Goal: Information Seeking & Learning: Learn about a topic

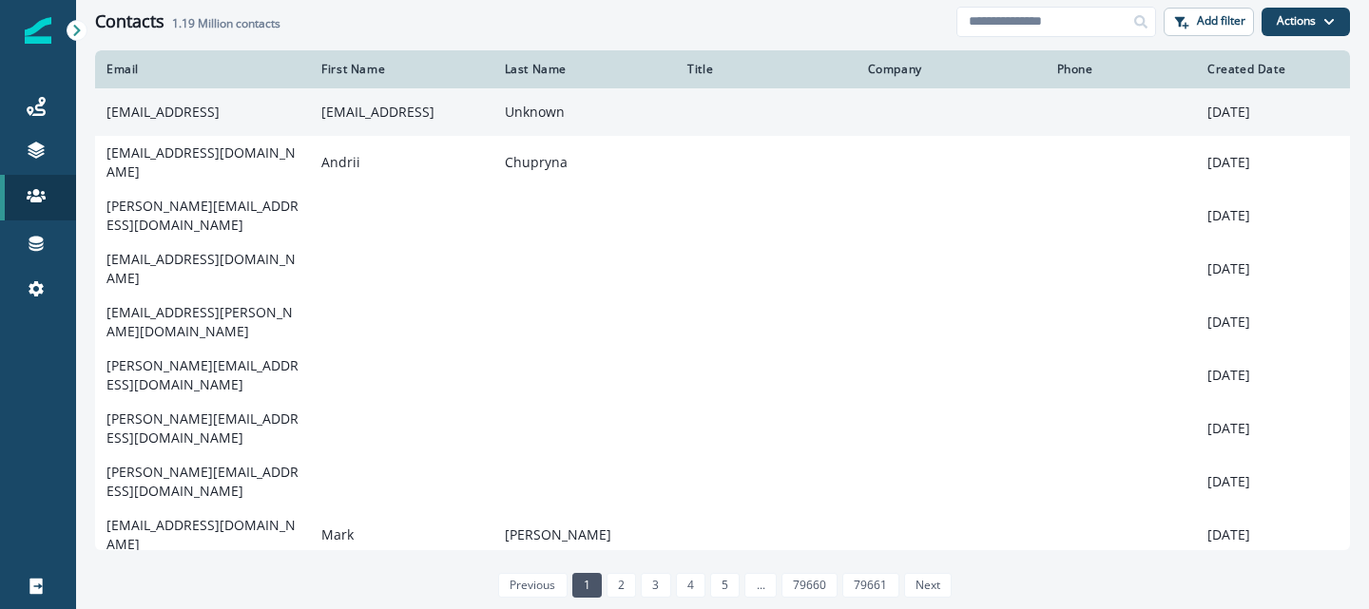
click at [161, 116] on td "[EMAIL_ADDRESS]" at bounding box center [202, 112] width 215 height 48
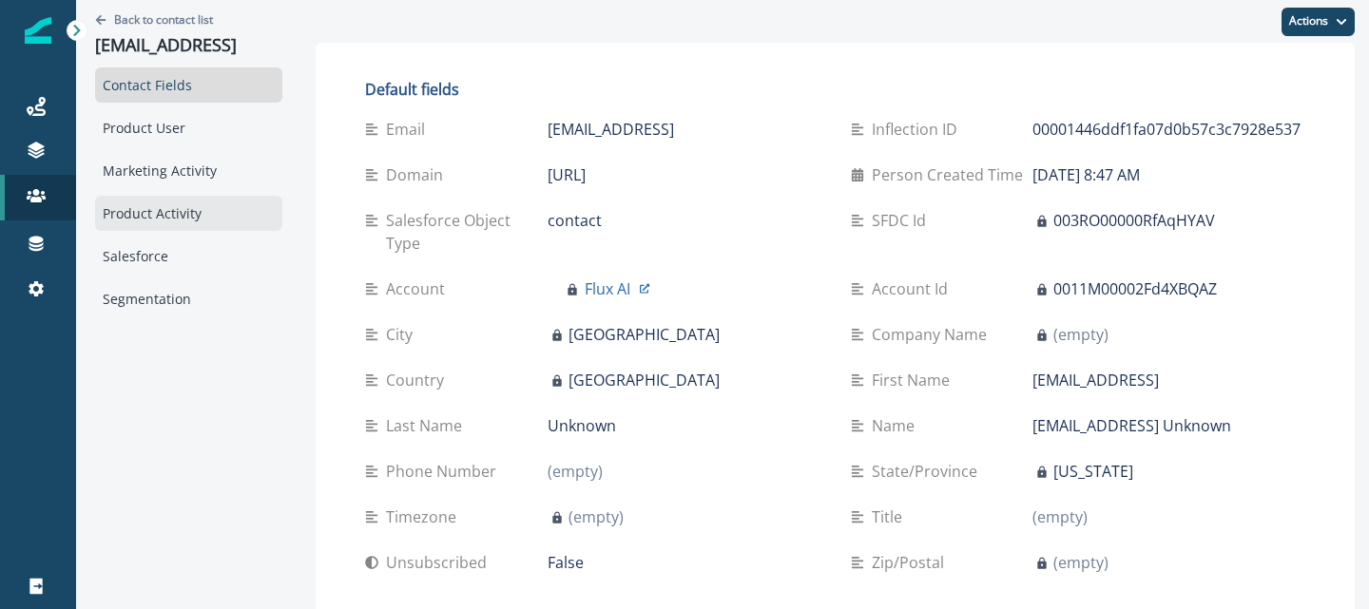
click at [151, 206] on div "Product Activity" at bounding box center [188, 213] width 187 height 35
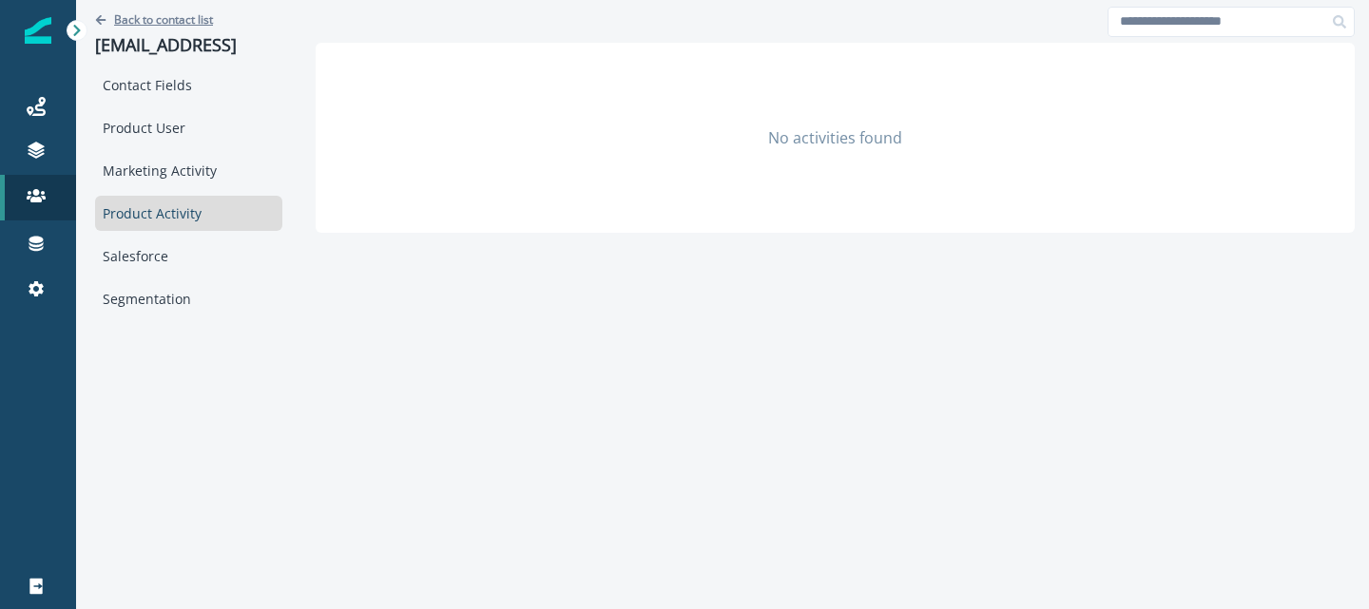
click at [151, 13] on p "Back to contact list" at bounding box center [163, 19] width 99 height 16
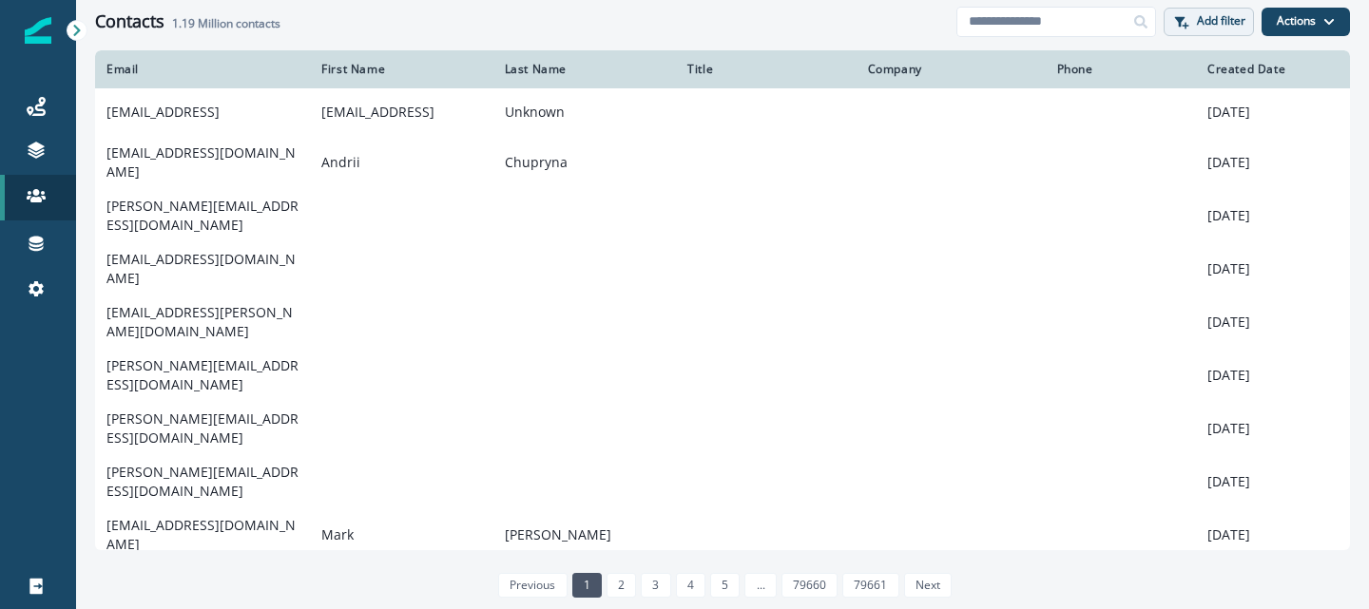
click at [1192, 31] on button "Add filter" at bounding box center [1208, 22] width 90 height 29
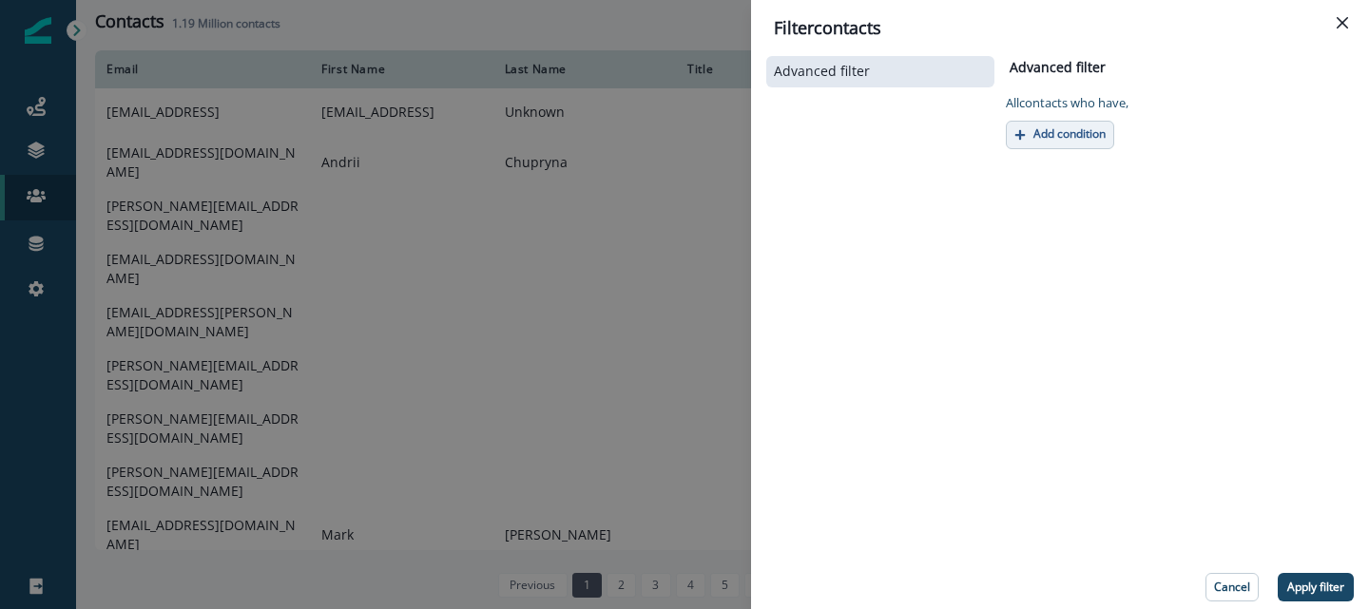
click at [1058, 142] on button "Add condition" at bounding box center [1059, 135] width 108 height 29
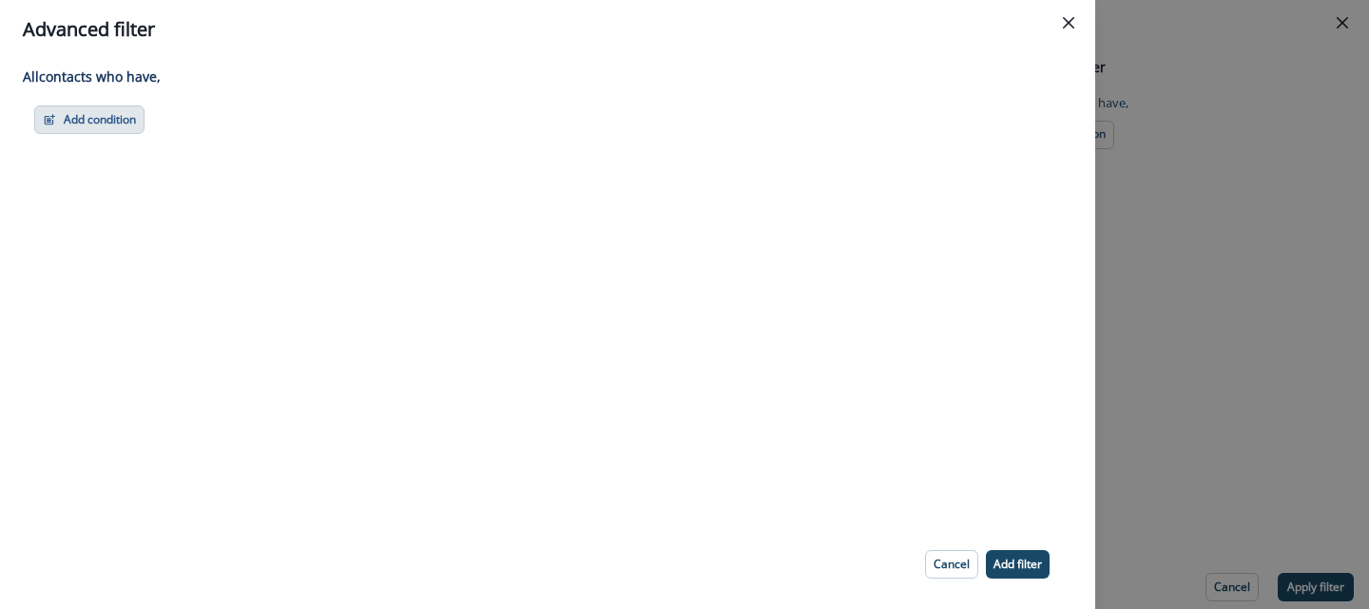
click at [112, 117] on button "Add condition" at bounding box center [89, 119] width 110 height 29
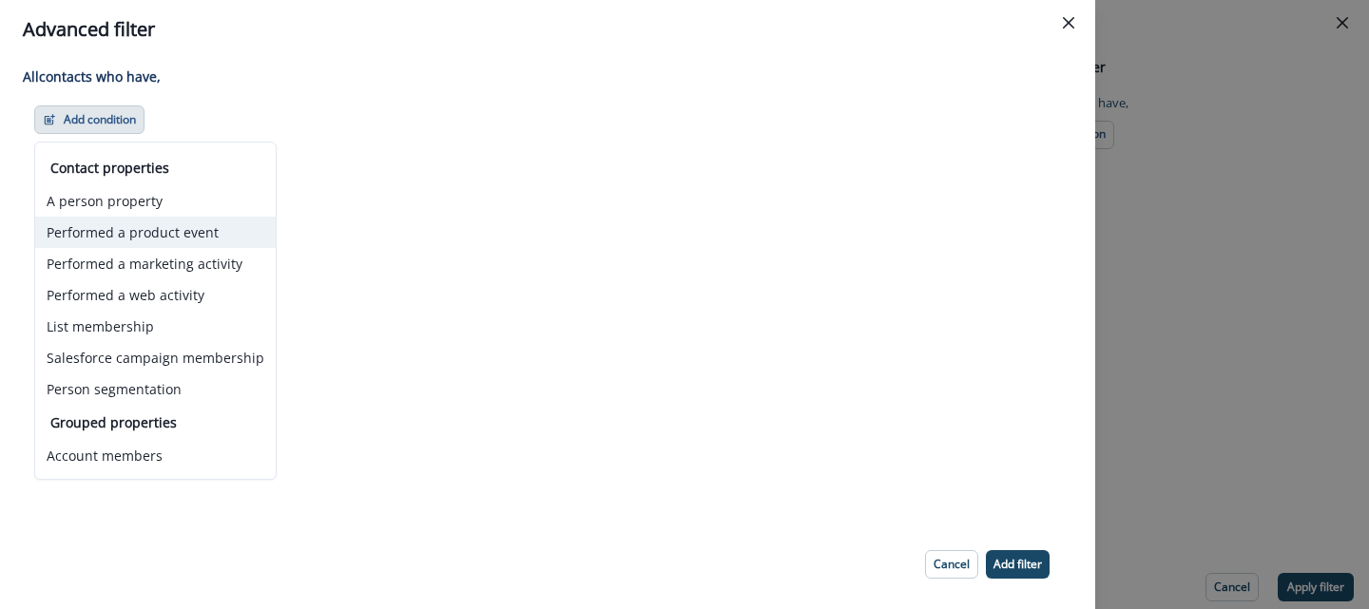
click at [162, 243] on button "Performed a product event" at bounding box center [155, 232] width 240 height 31
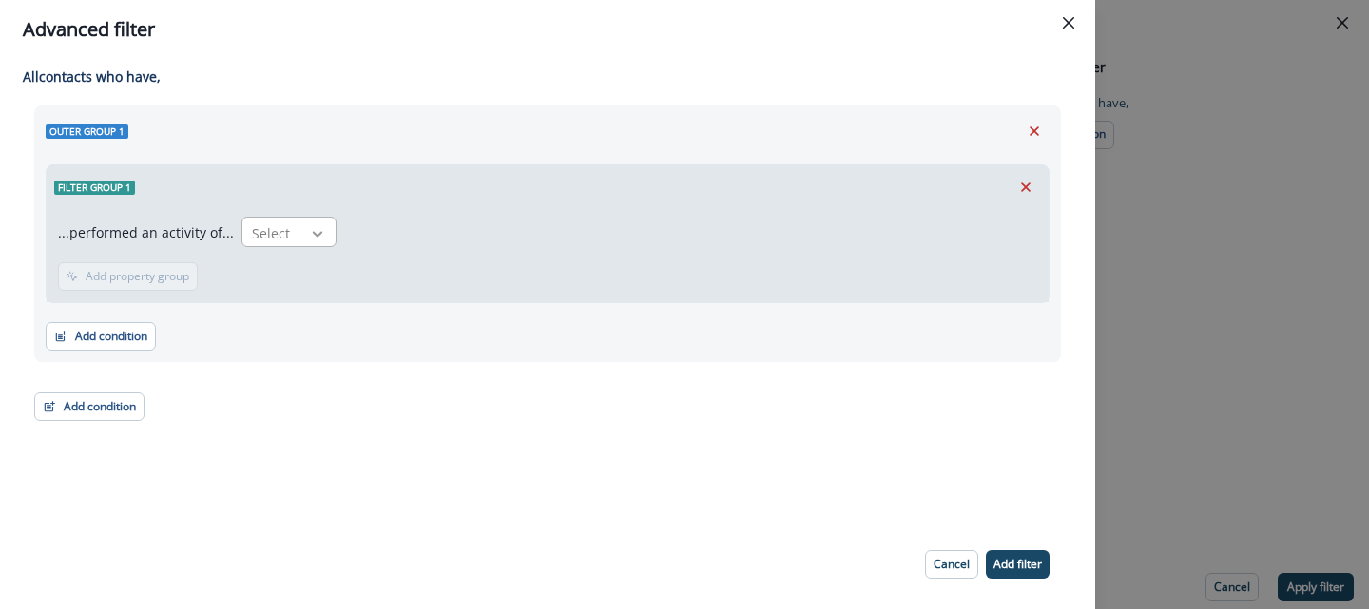
click at [309, 241] on icon at bounding box center [317, 233] width 17 height 19
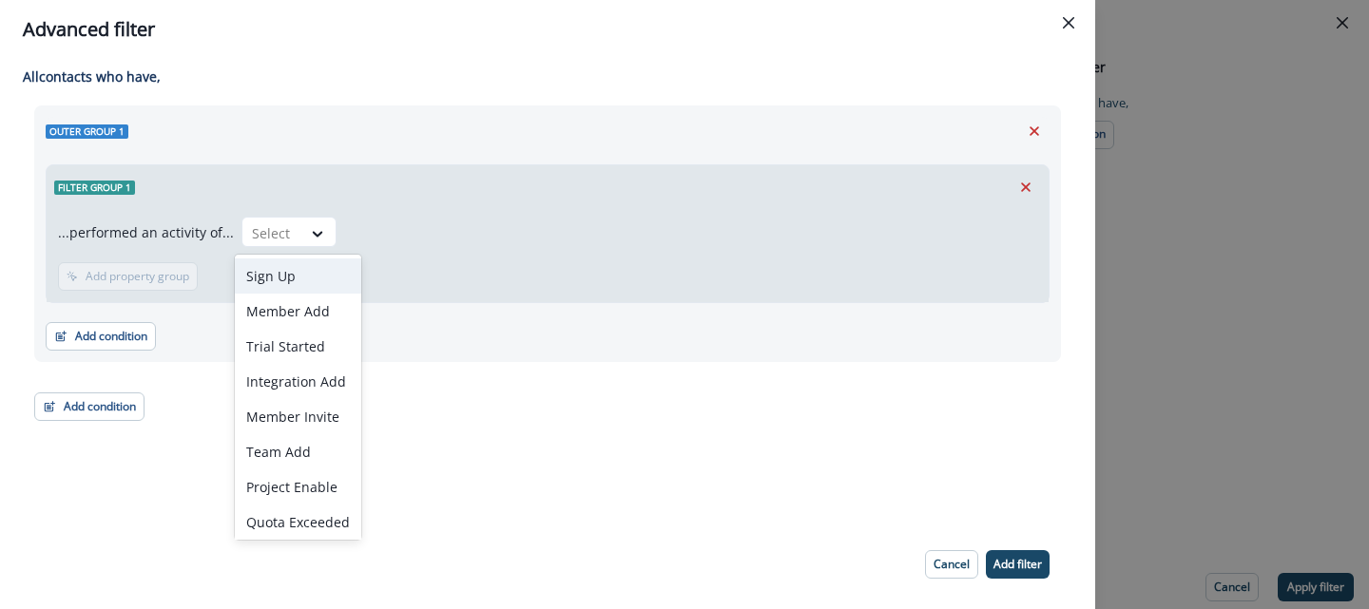
click at [282, 280] on div "Sign Up" at bounding box center [298, 275] width 126 height 35
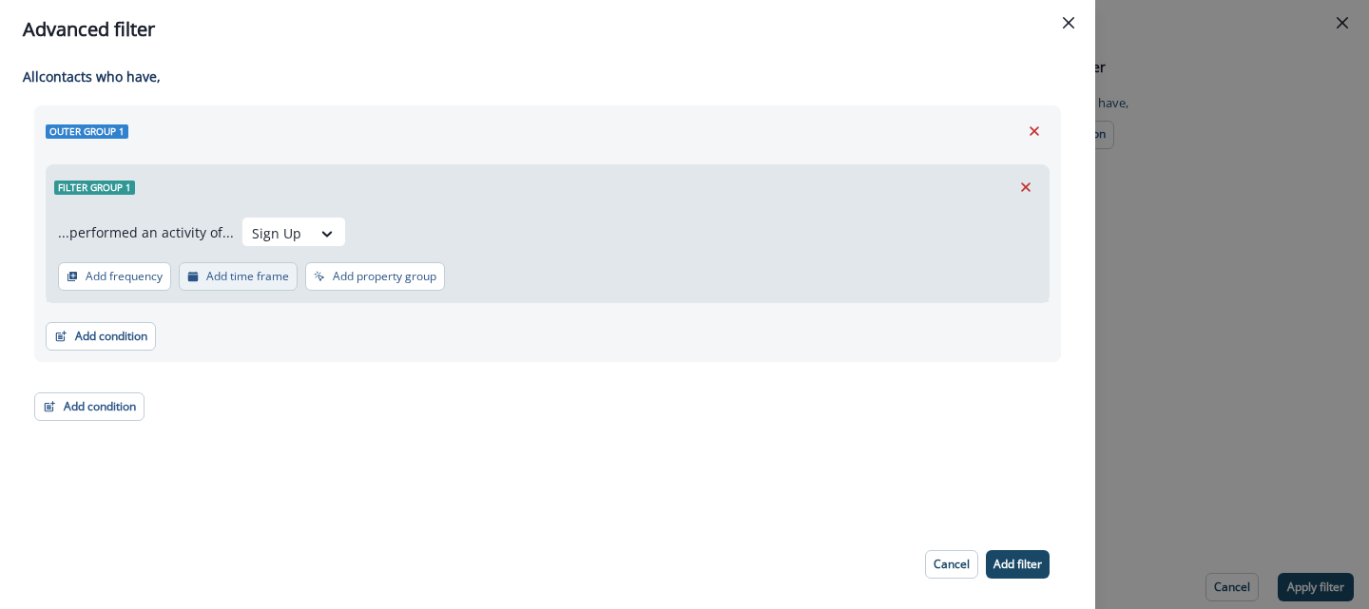
click at [267, 288] on button "Add time frame" at bounding box center [238, 276] width 119 height 29
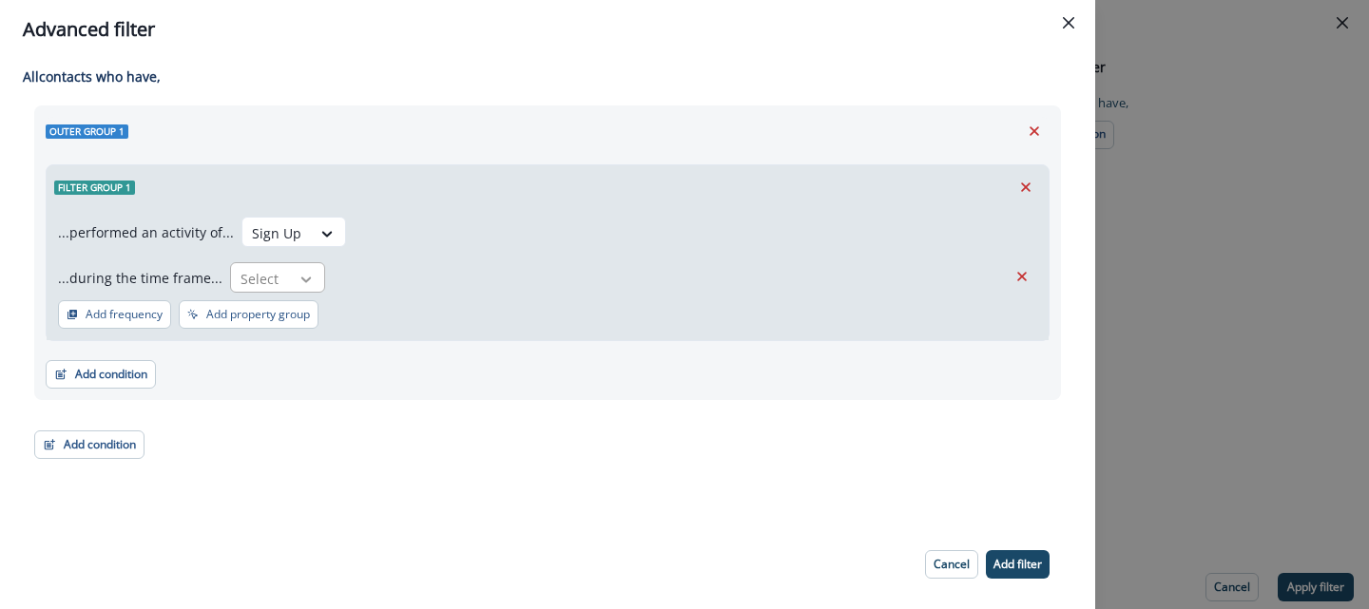
click at [290, 274] on div at bounding box center [306, 279] width 32 height 19
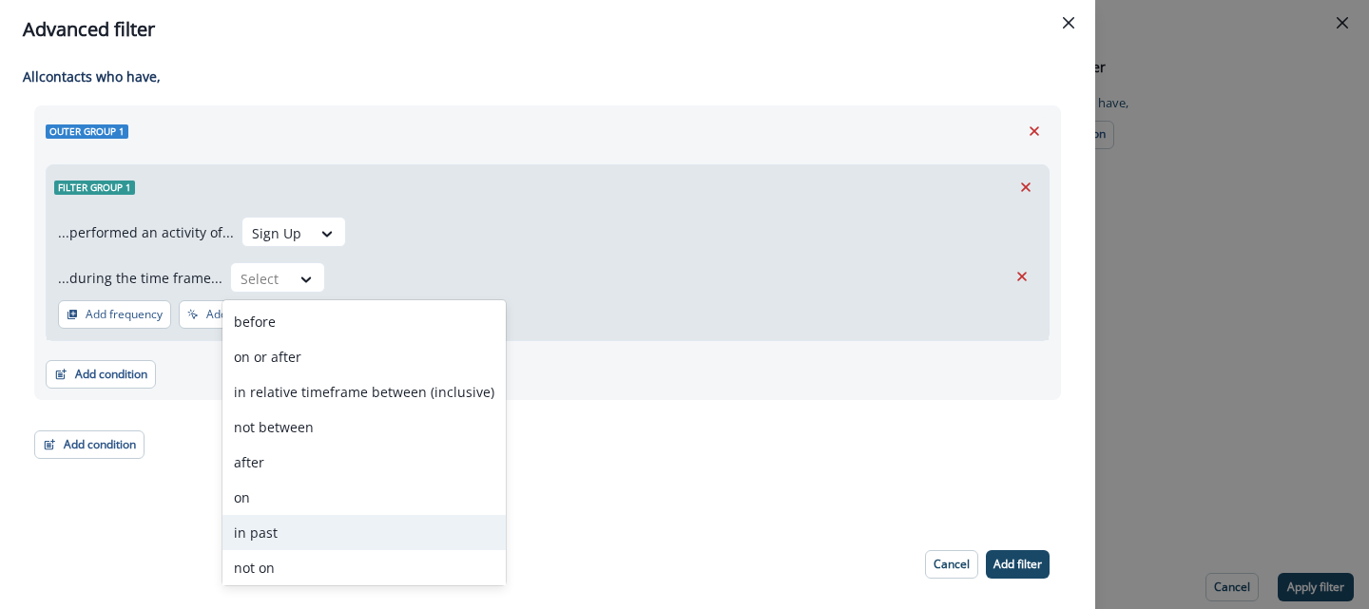
click at [273, 518] on div "in past" at bounding box center [363, 532] width 283 height 35
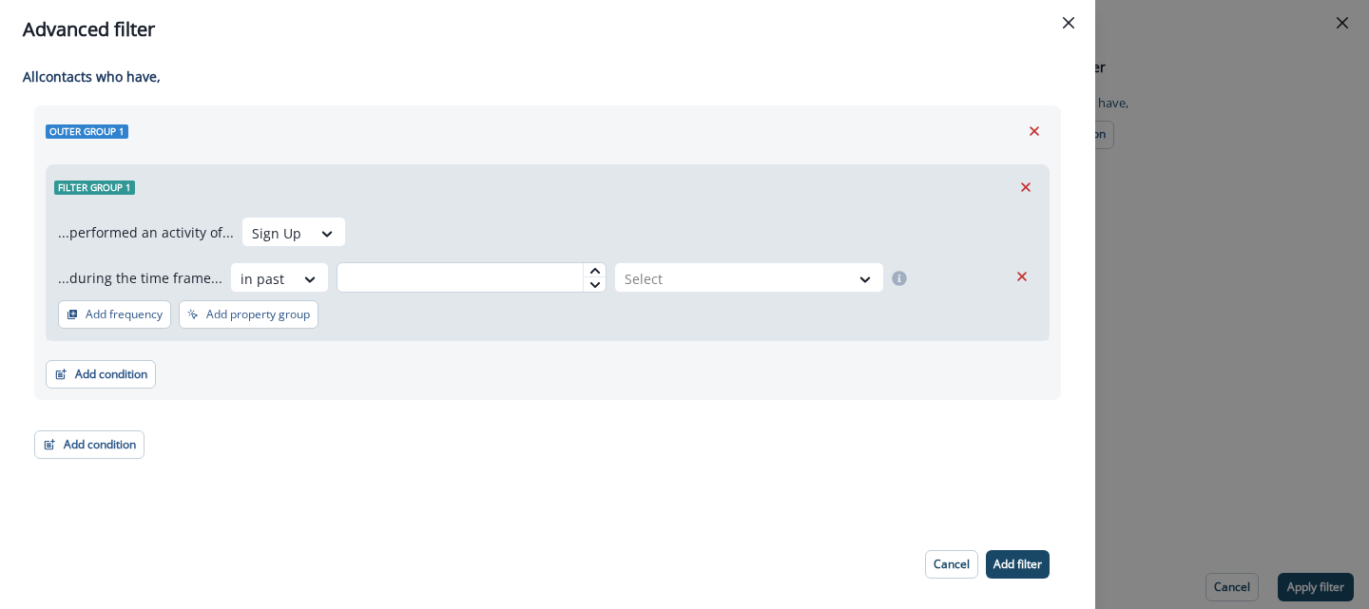
click at [479, 276] on input "text" at bounding box center [471, 277] width 270 height 30
type input "*"
click at [680, 286] on div at bounding box center [731, 279] width 215 height 24
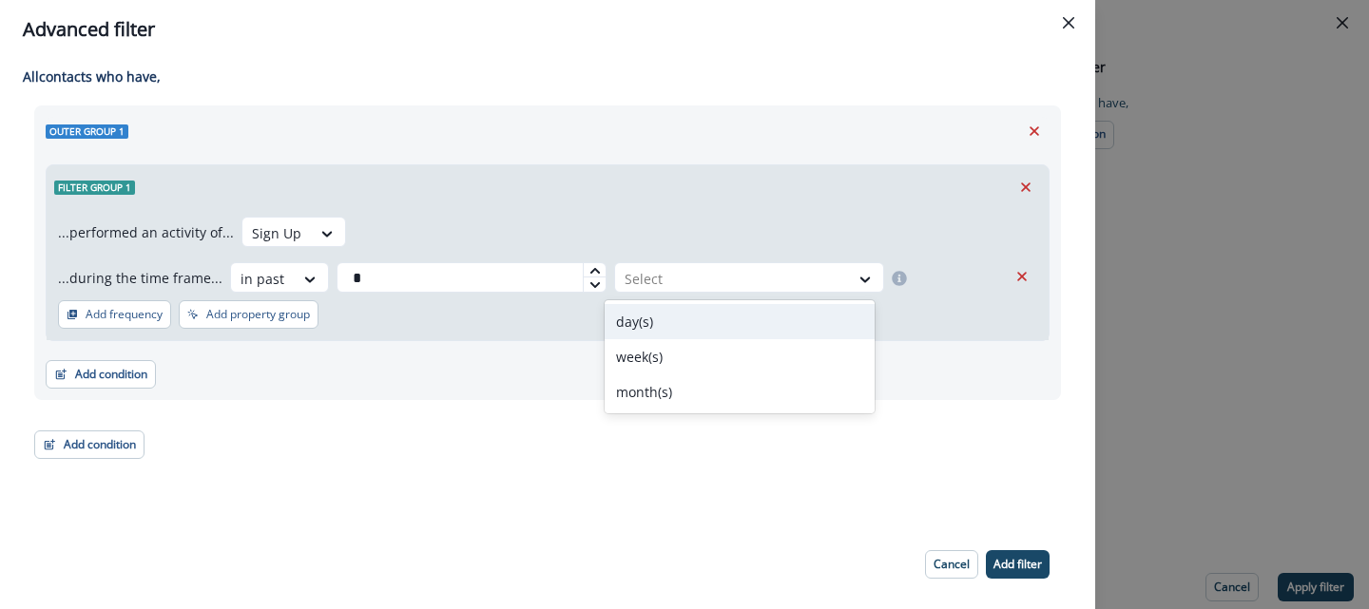
click at [660, 330] on div "day(s)" at bounding box center [739, 321] width 270 height 35
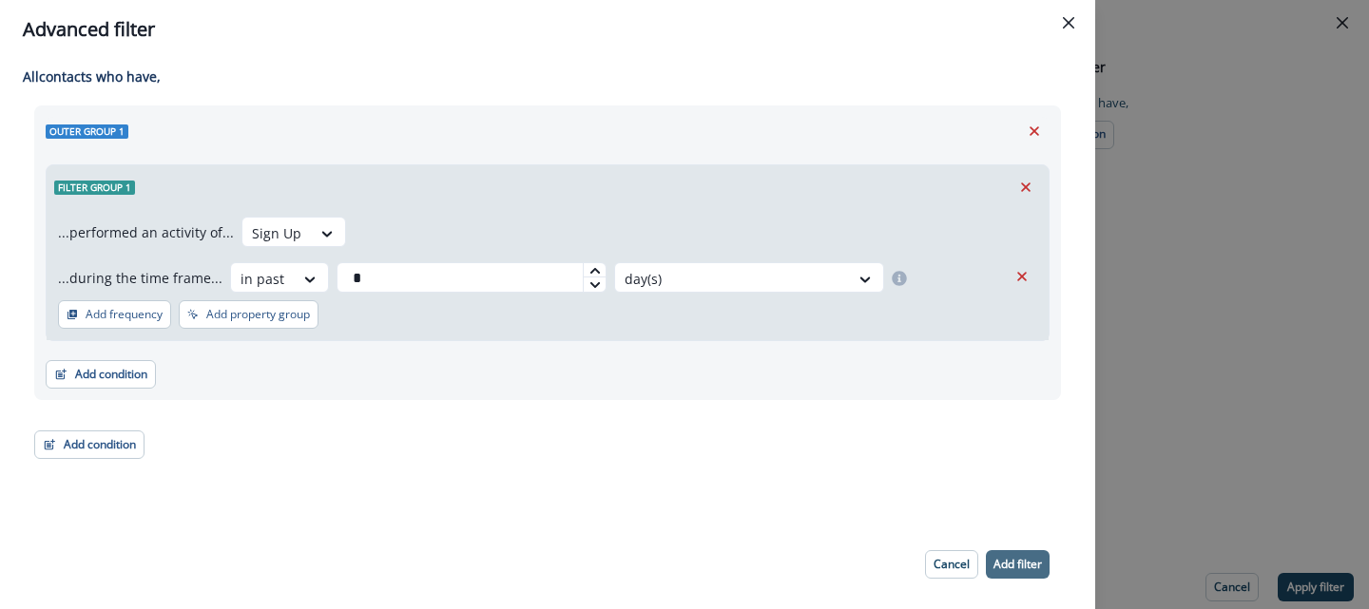
click at [1010, 568] on p "Add filter" at bounding box center [1017, 564] width 48 height 13
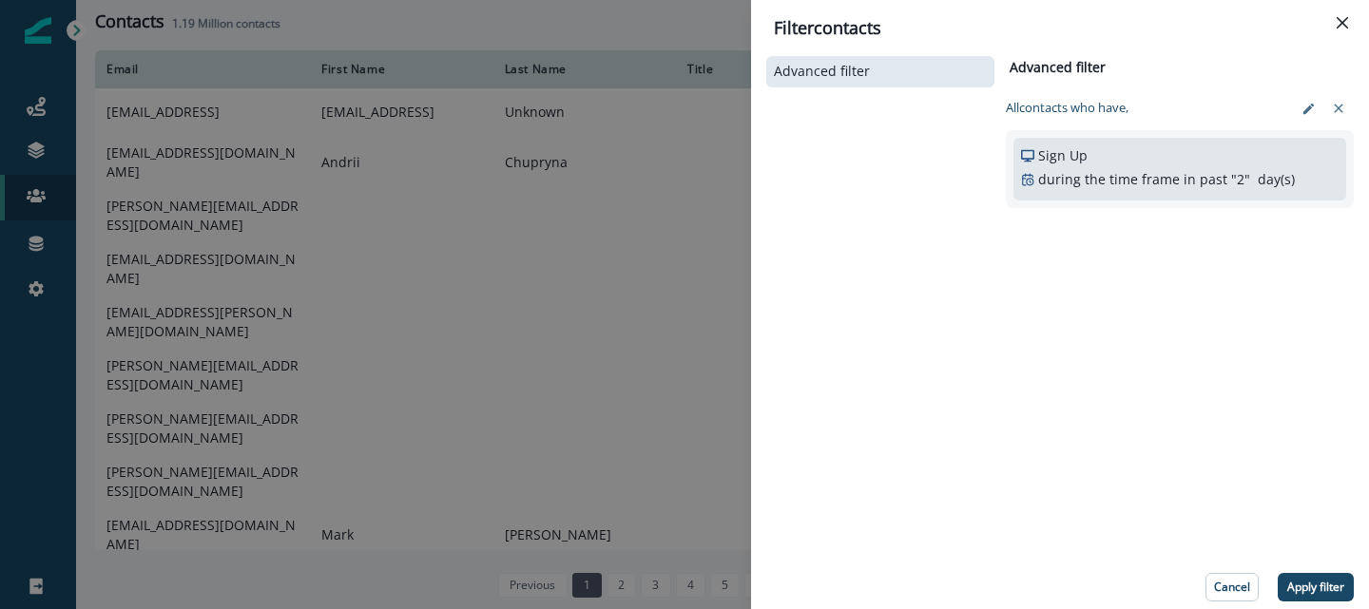
click at [1305, 569] on div "Advanced filter Advanced filter Clear All contact s who have, Sign Up during th…" at bounding box center [1059, 326] width 587 height 549
click at [1307, 581] on p "Apply filter" at bounding box center [1315, 587] width 57 height 13
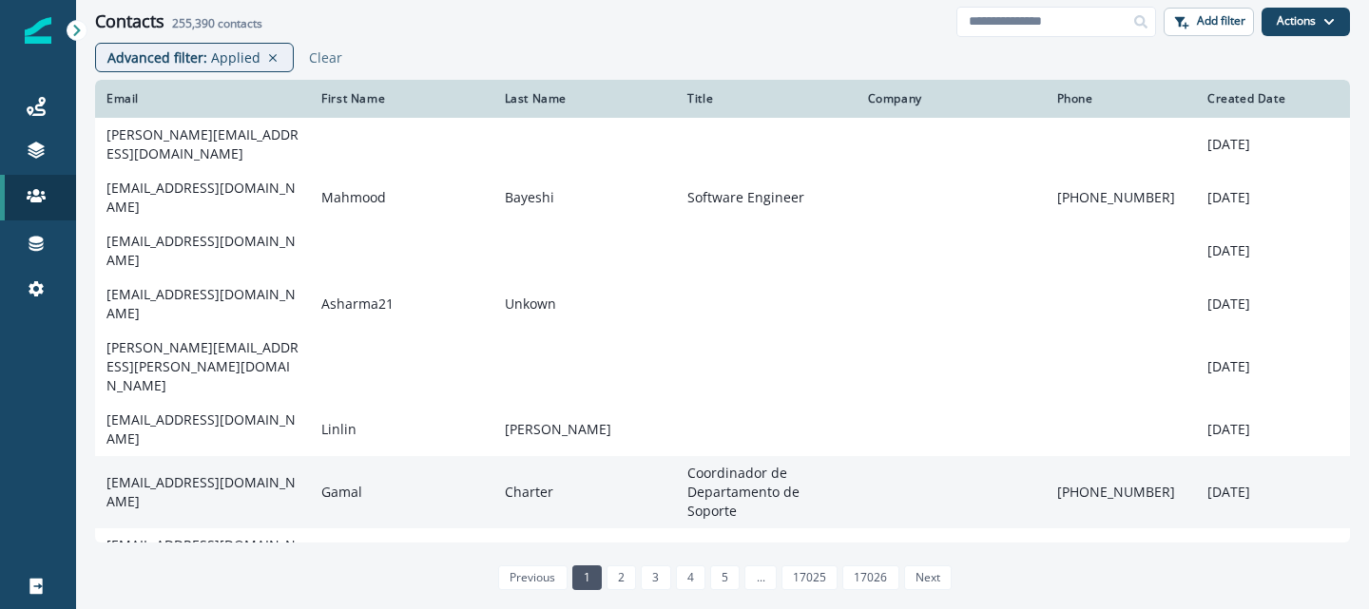
click at [226, 460] on td "[EMAIL_ADDRESS][DOMAIN_NAME]" at bounding box center [202, 492] width 215 height 72
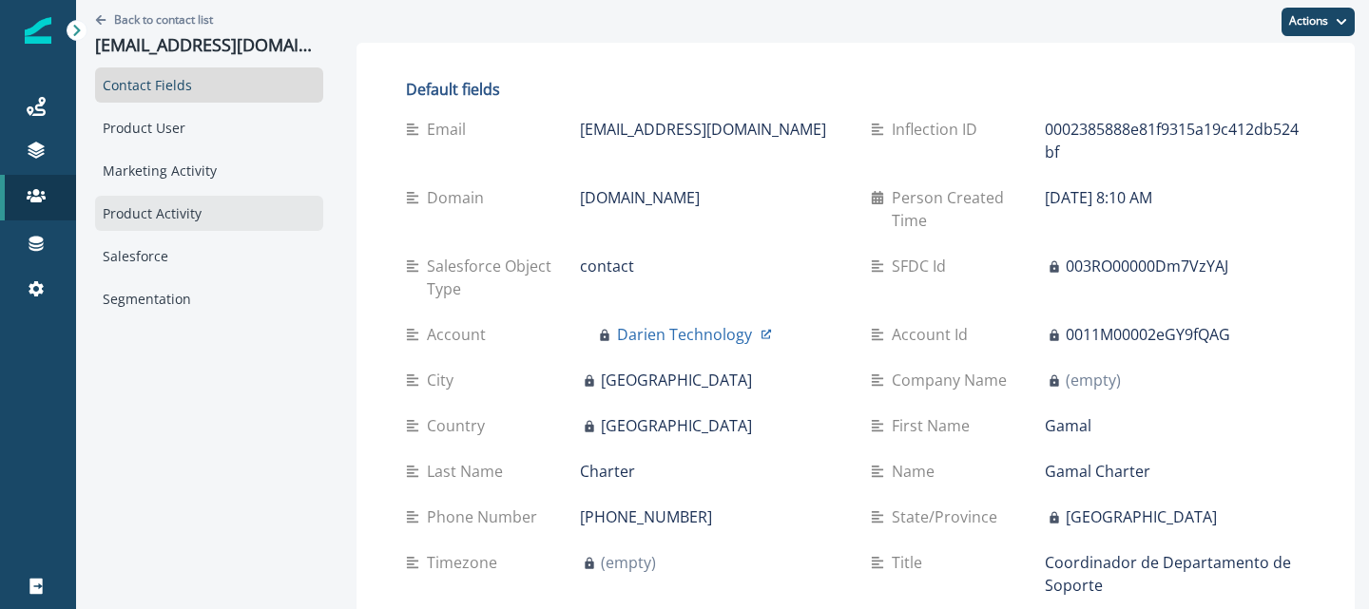
click at [151, 203] on div "Product Activity" at bounding box center [209, 213] width 228 height 35
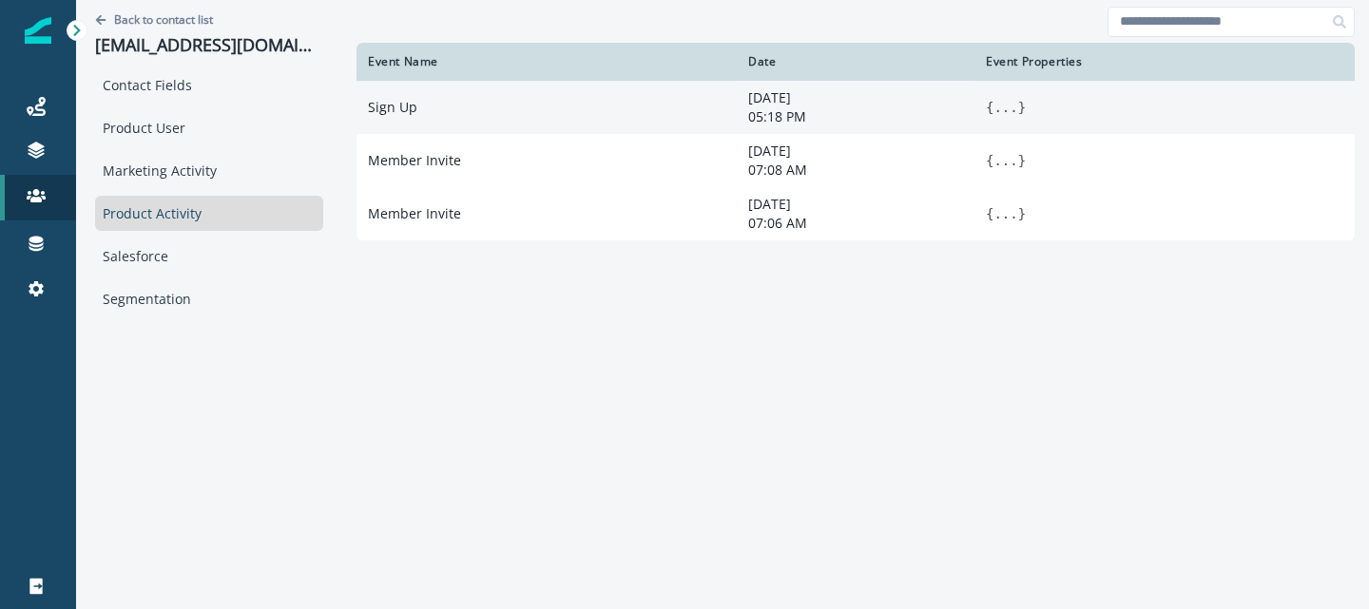
click at [993, 104] on button "..." at bounding box center [1005, 107] width 24 height 19
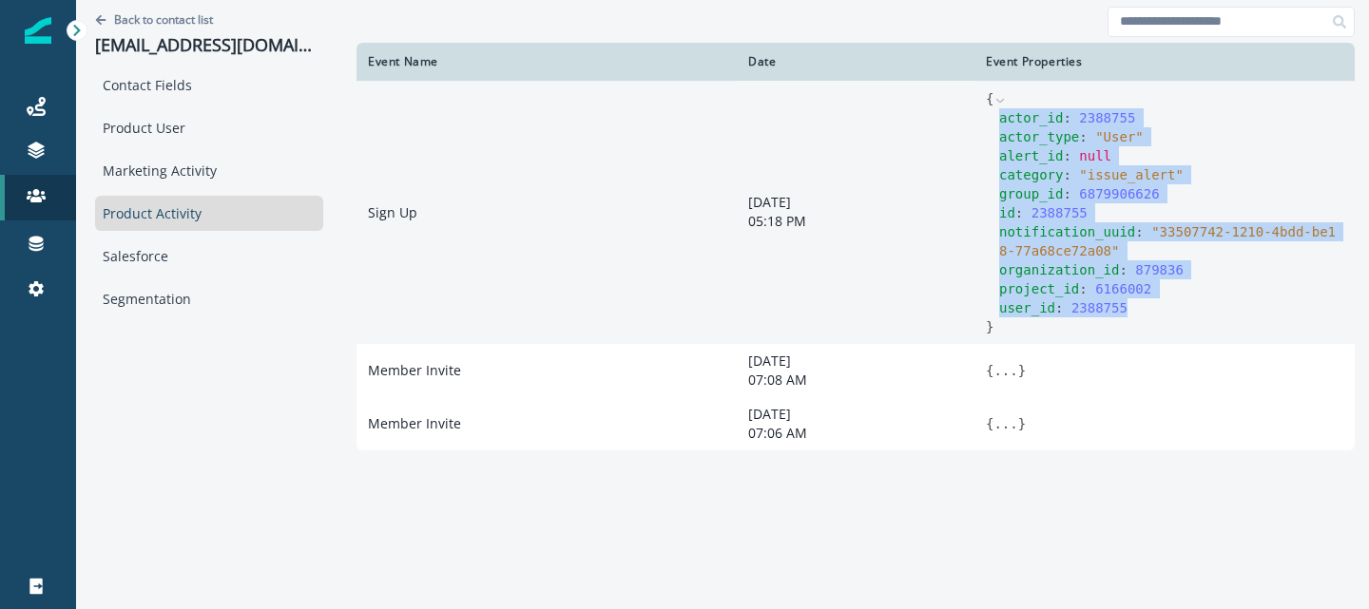
drag, startPoint x: 960, startPoint y: 119, endPoint x: 1122, endPoint y: 310, distance: 250.8
click at [1122, 310] on div "actor_id : 2388755 actor_type : " User " alert_id : null category : " issue_ale…" at bounding box center [1164, 212] width 357 height 209
click at [1007, 169] on span "category" at bounding box center [1031, 174] width 64 height 15
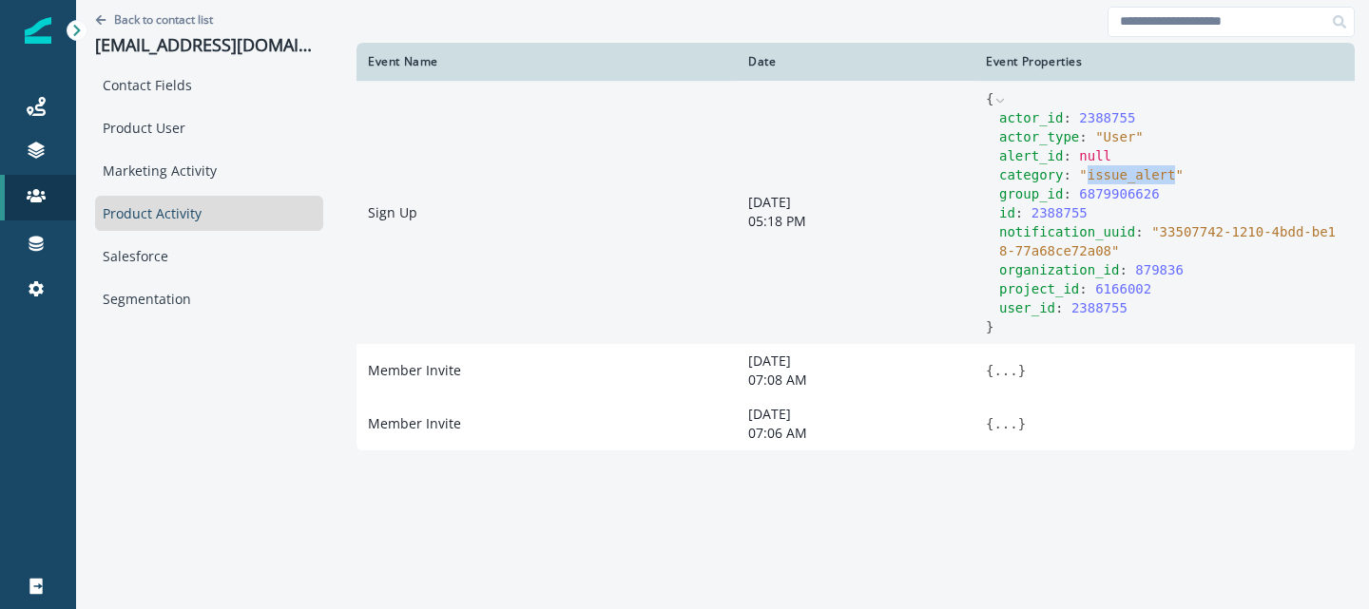
drag, startPoint x: 1045, startPoint y: 171, endPoint x: 1134, endPoint y: 175, distance: 88.5
click at [1134, 175] on span "" issue_alert "" at bounding box center [1131, 174] width 105 height 15
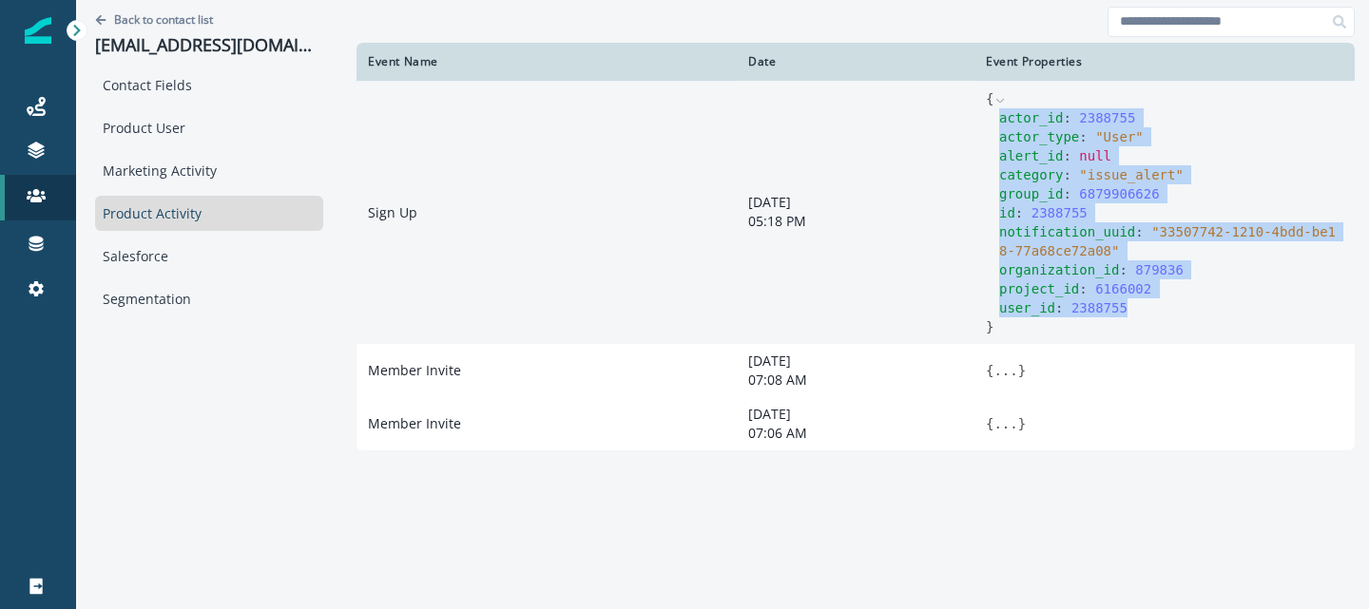
drag, startPoint x: 1101, startPoint y: 308, endPoint x: 956, endPoint y: 114, distance: 242.3
click at [986, 114] on div "actor_id : 2388755 actor_type : " User " alert_id : null category : " issue_ale…" at bounding box center [1164, 212] width 357 height 209
click at [1007, 287] on span "project_id" at bounding box center [1039, 288] width 80 height 15
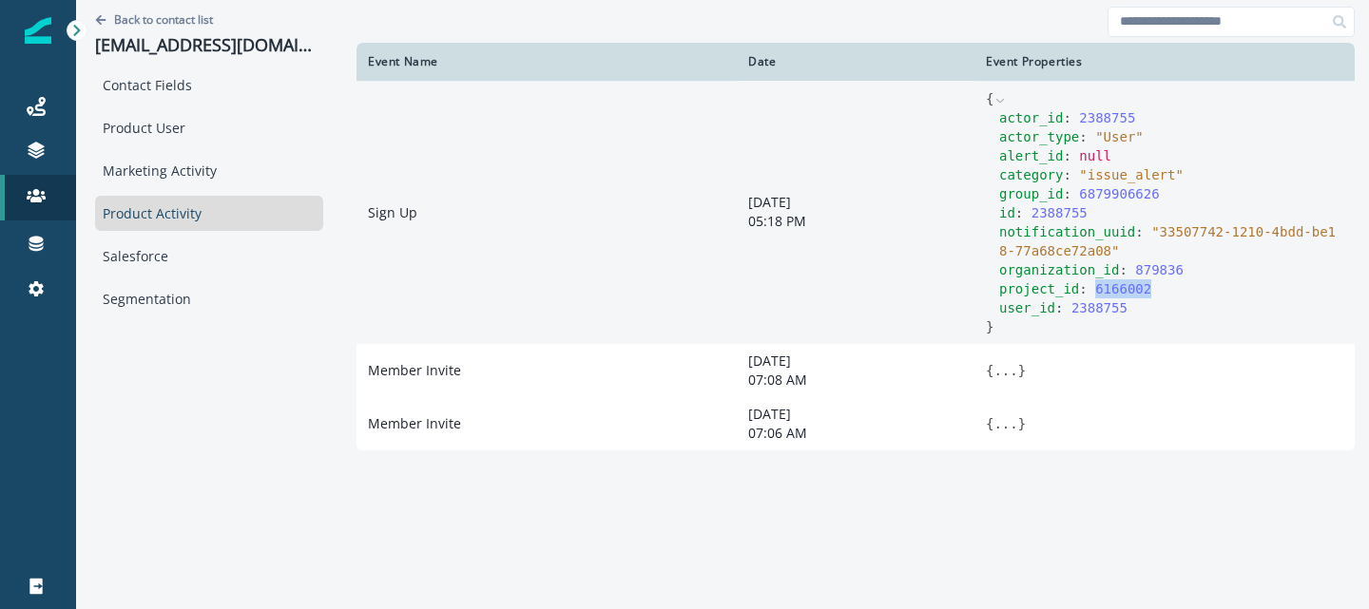
drag, startPoint x: 1120, startPoint y: 289, endPoint x: 1055, endPoint y: 289, distance: 64.6
click at [1055, 289] on div "project_id : 6166002" at bounding box center [1171, 288] width 344 height 19
drag, startPoint x: 1140, startPoint y: 269, endPoint x: 1095, endPoint y: 270, distance: 45.6
click at [1135, 270] on span "879836" at bounding box center [1159, 269] width 48 height 15
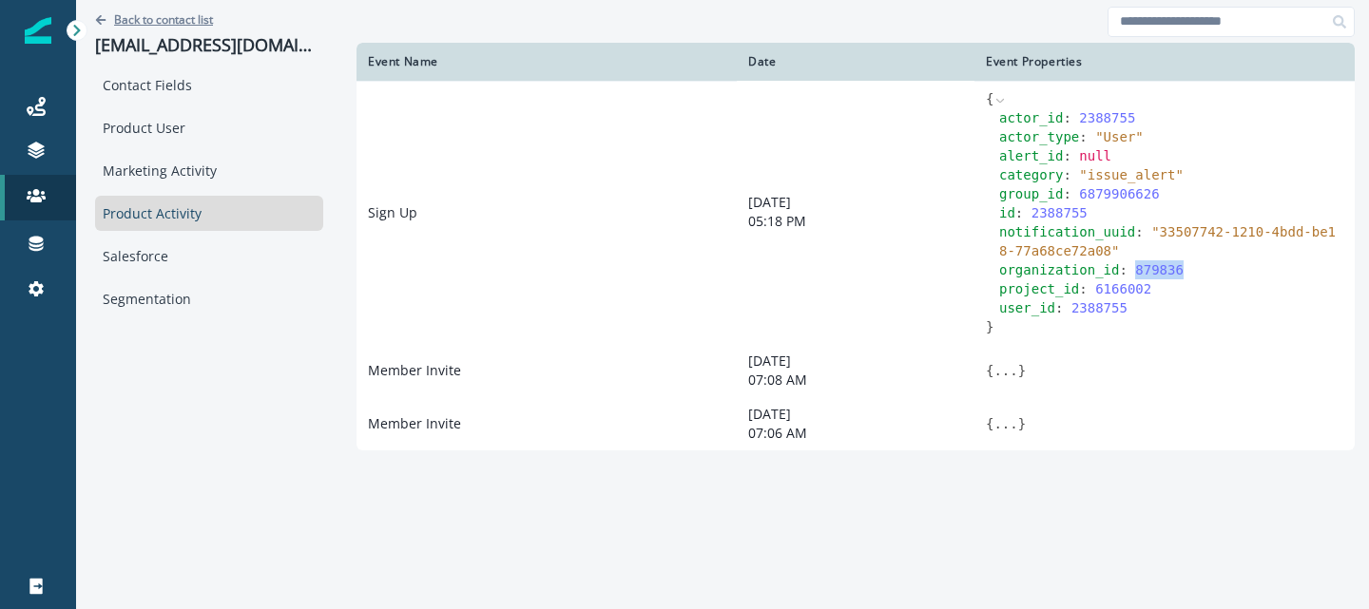
click at [153, 16] on p "Back to contact list" at bounding box center [163, 19] width 99 height 16
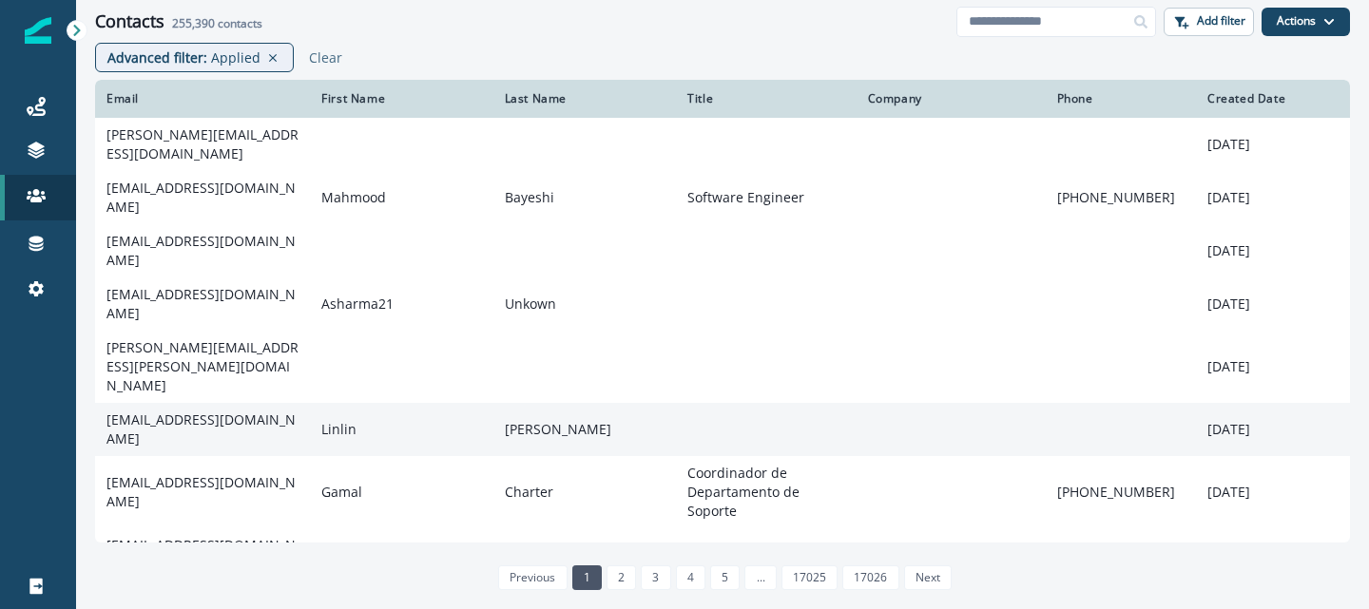
scroll to position [320, 0]
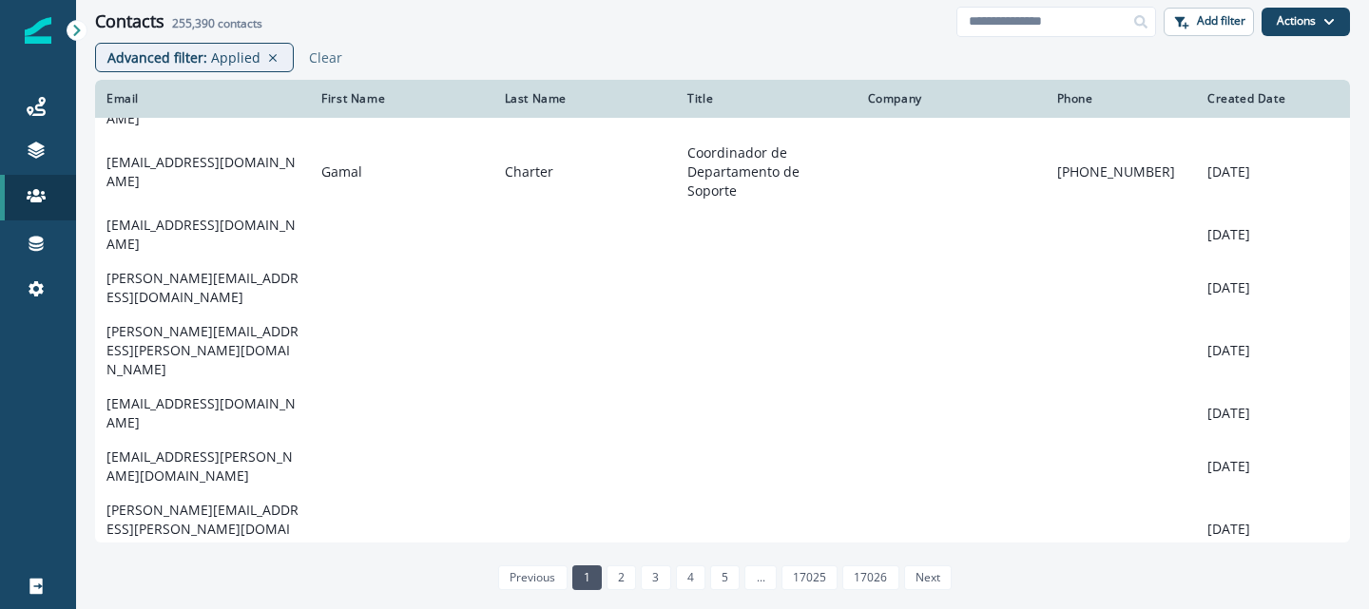
click at [203, 565] on td "[EMAIL_ADDRESS][DOMAIN_NAME]" at bounding box center [202, 591] width 215 height 53
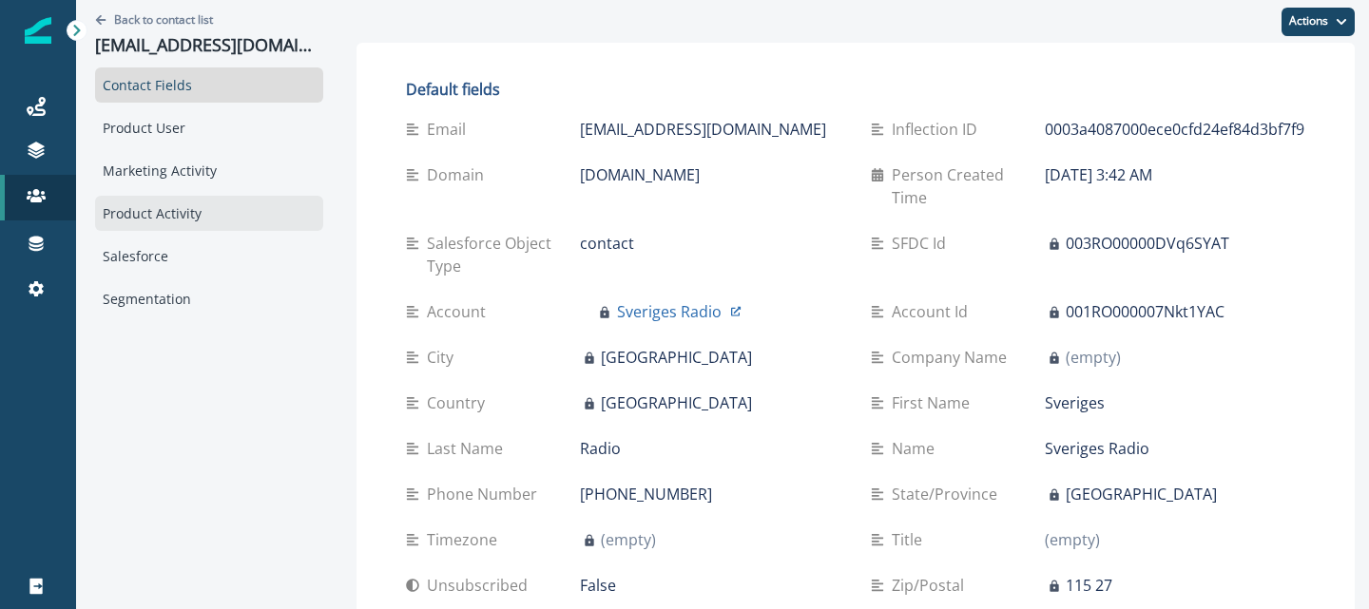
click at [148, 227] on div "Product Activity" at bounding box center [209, 213] width 228 height 35
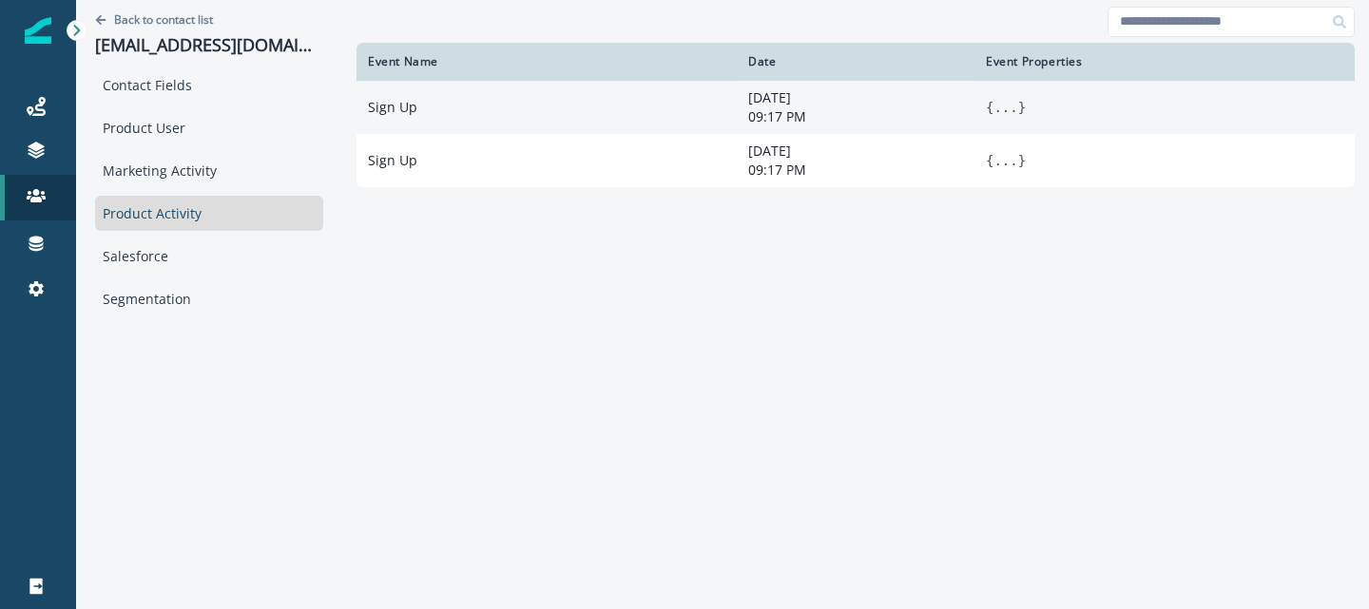
click at [993, 106] on button "..." at bounding box center [1005, 107] width 24 height 19
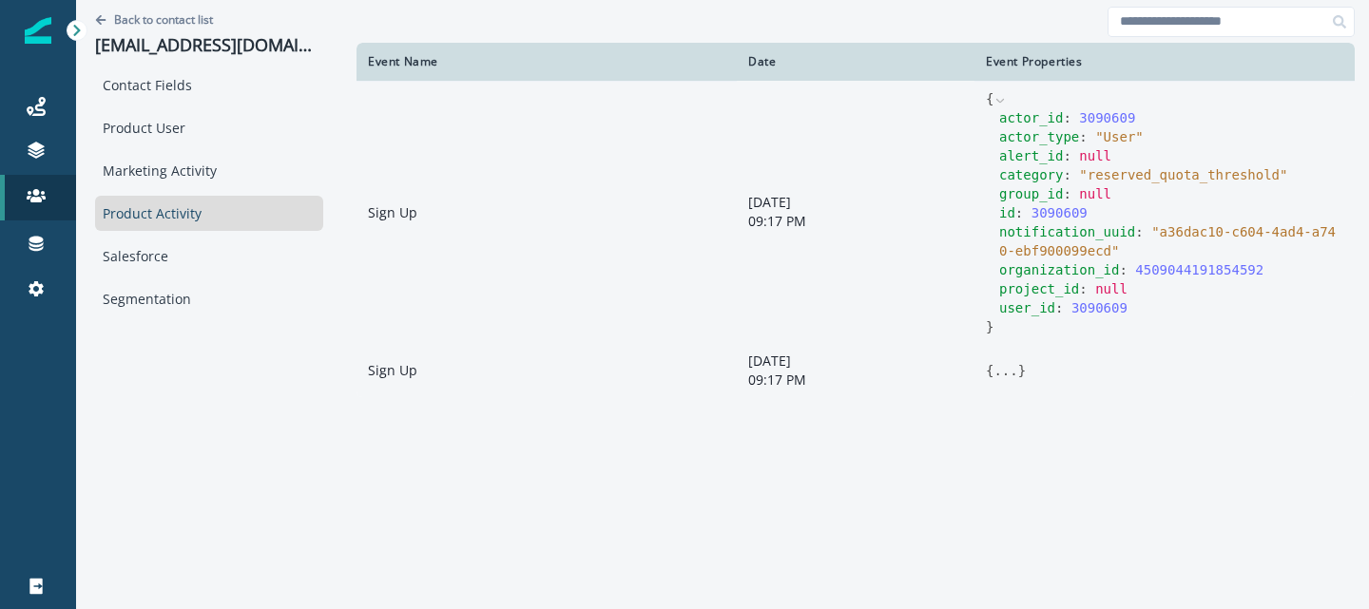
click at [993, 369] on button "..." at bounding box center [1005, 370] width 24 height 19
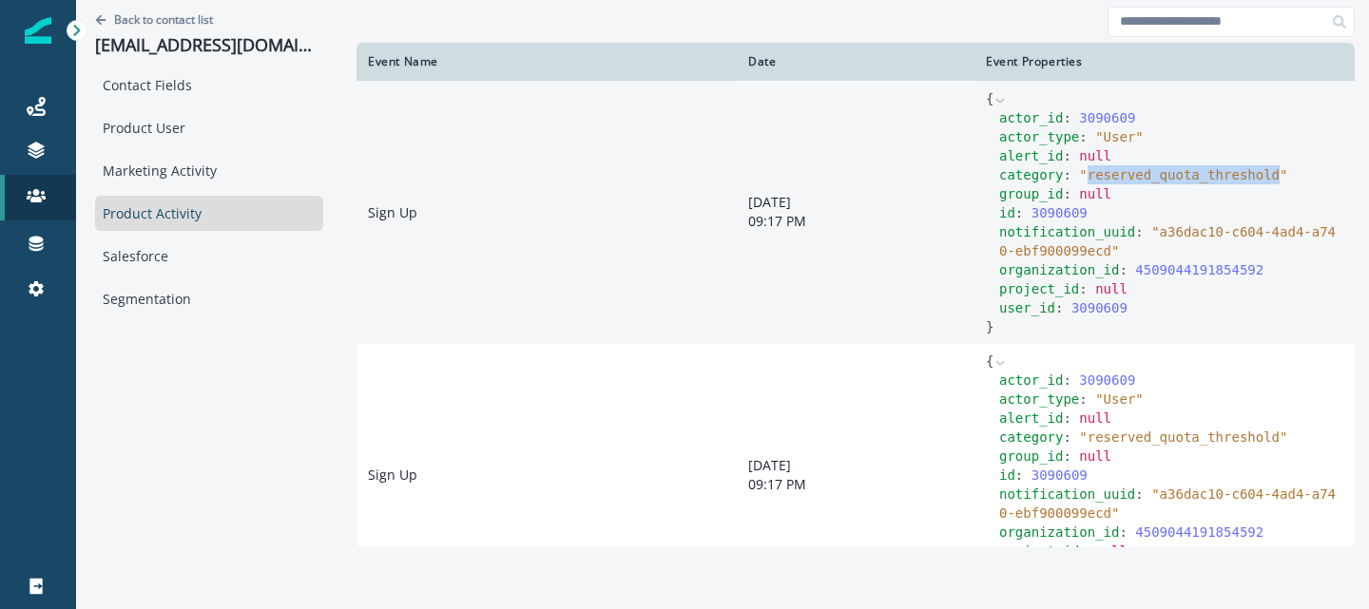
drag, startPoint x: 1046, startPoint y: 176, endPoint x: 1237, endPoint y: 177, distance: 191.0
click at [1237, 177] on span "" reserved_quota_threshold "" at bounding box center [1183, 174] width 208 height 15
click at [1103, 309] on div "user_id : 3090609" at bounding box center [1171, 307] width 344 height 19
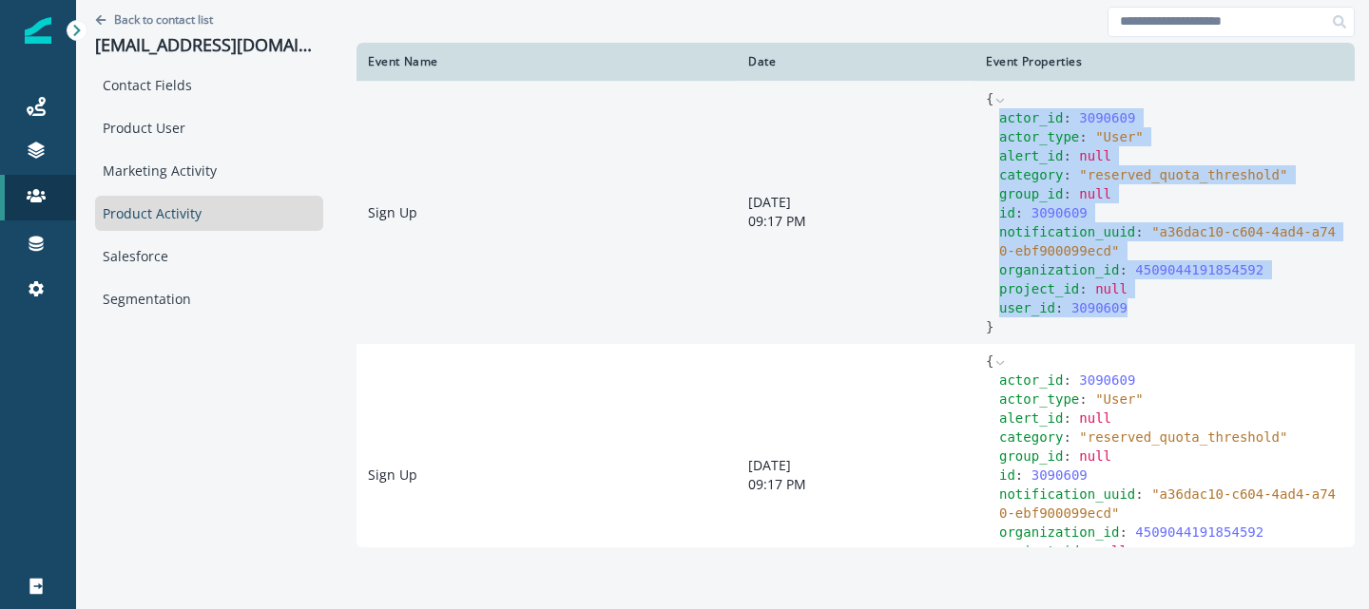
drag, startPoint x: 956, startPoint y: 115, endPoint x: 1106, endPoint y: 316, distance: 250.5
click at [1106, 316] on div "actor_id : 3090609 actor_type : " User " alert_id : null category : " reserved_…" at bounding box center [1164, 212] width 357 height 209
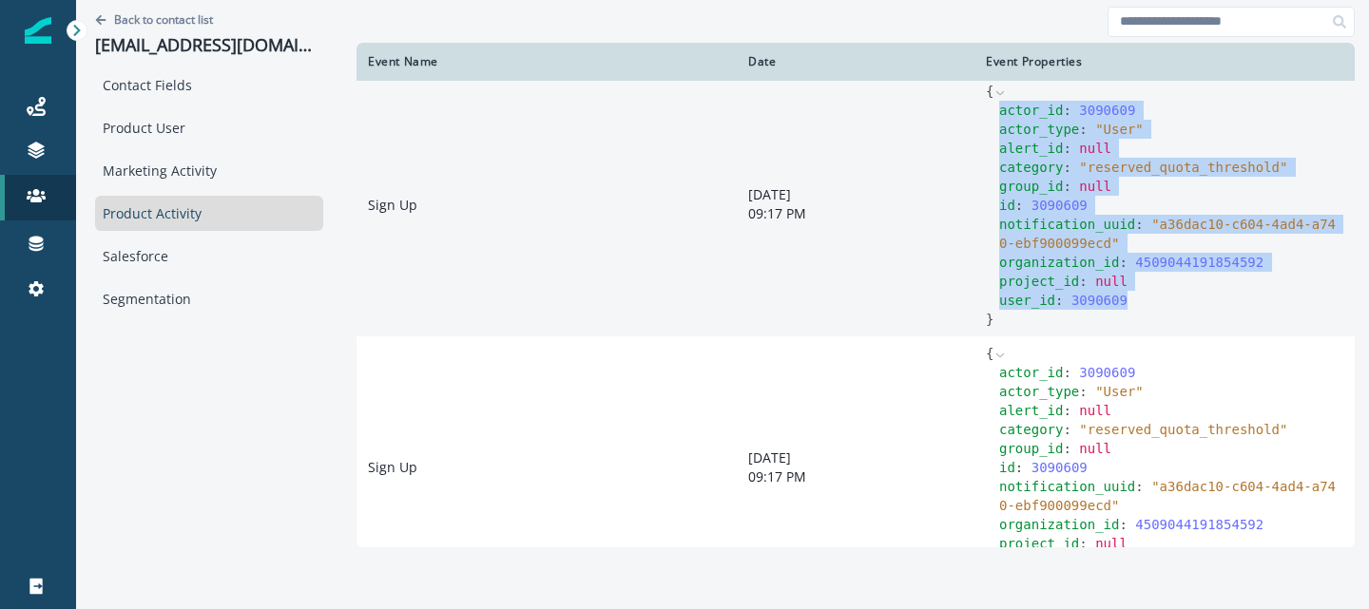
scroll to position [4, 0]
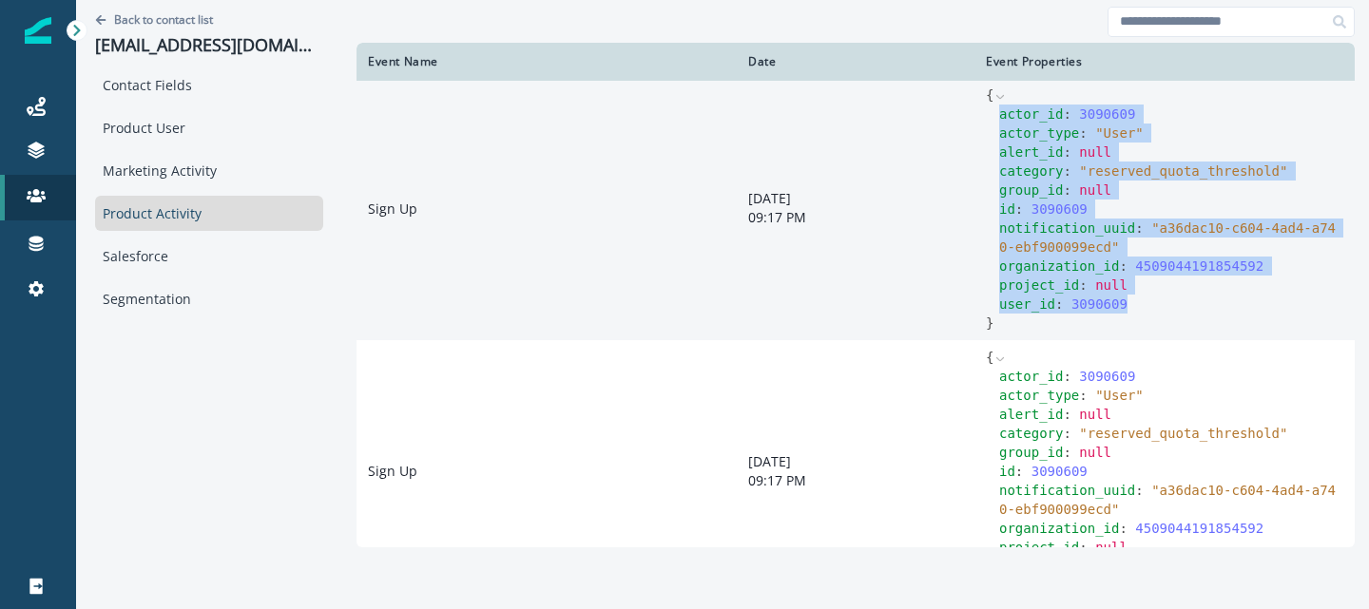
click at [1036, 112] on div "actor_id : 3090609" at bounding box center [1171, 114] width 344 height 19
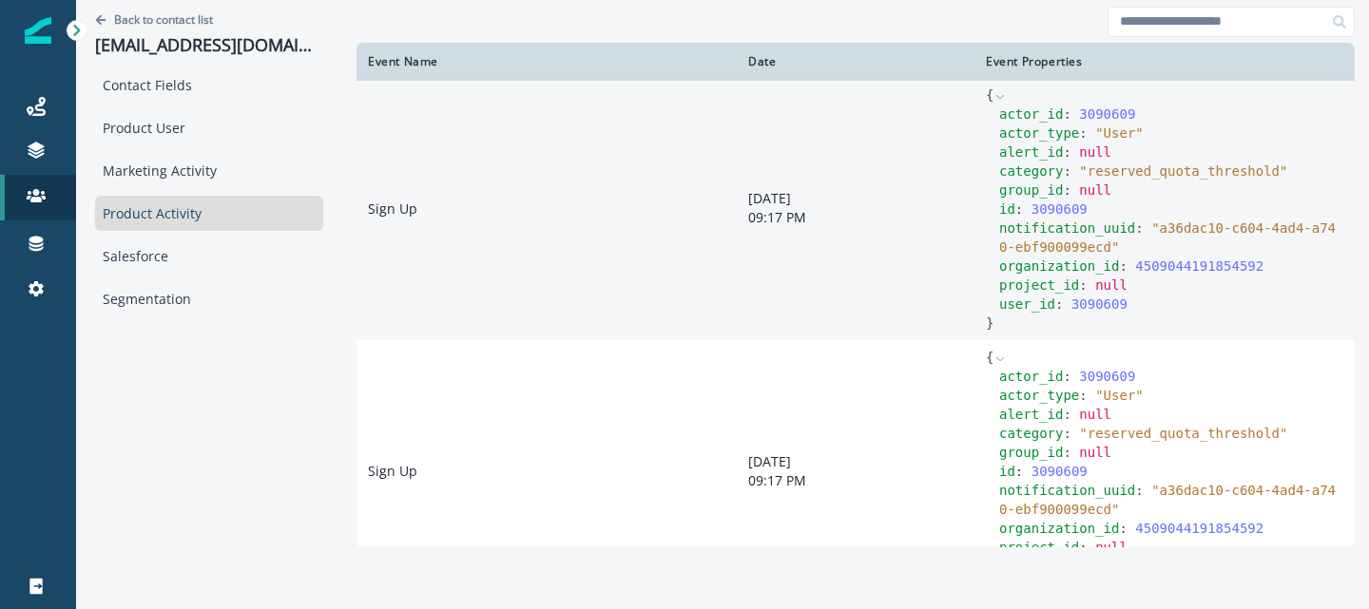
scroll to position [60, 0]
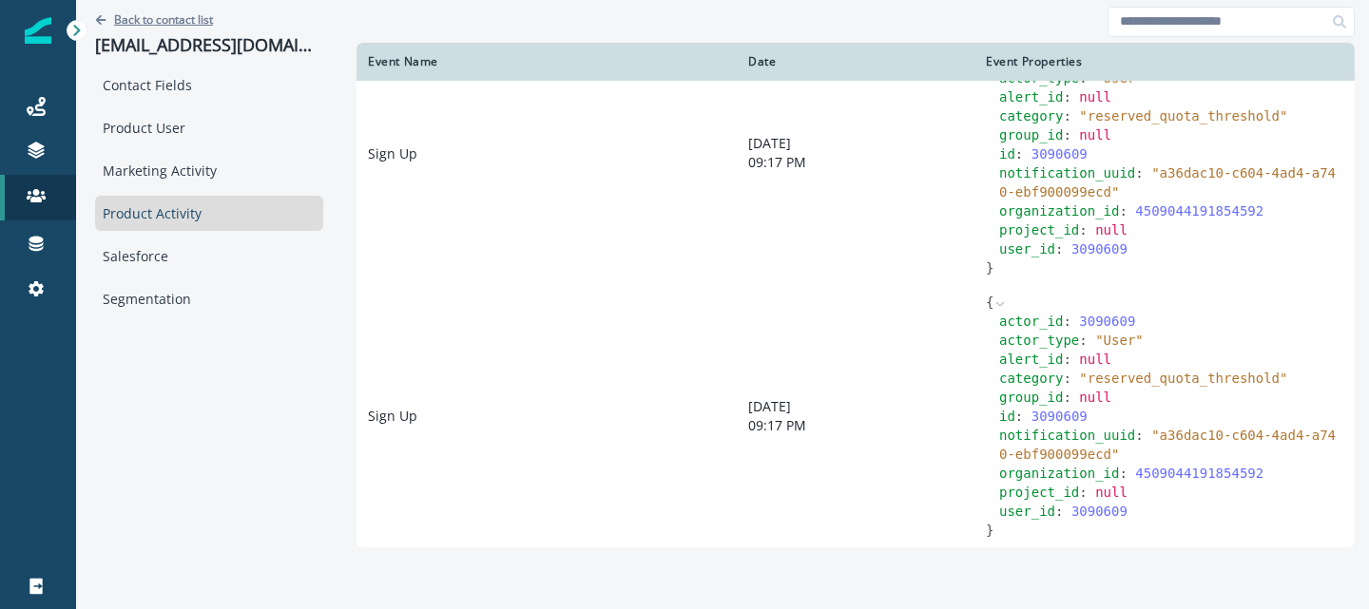
click at [156, 19] on p "Back to contact list" at bounding box center [163, 19] width 99 height 16
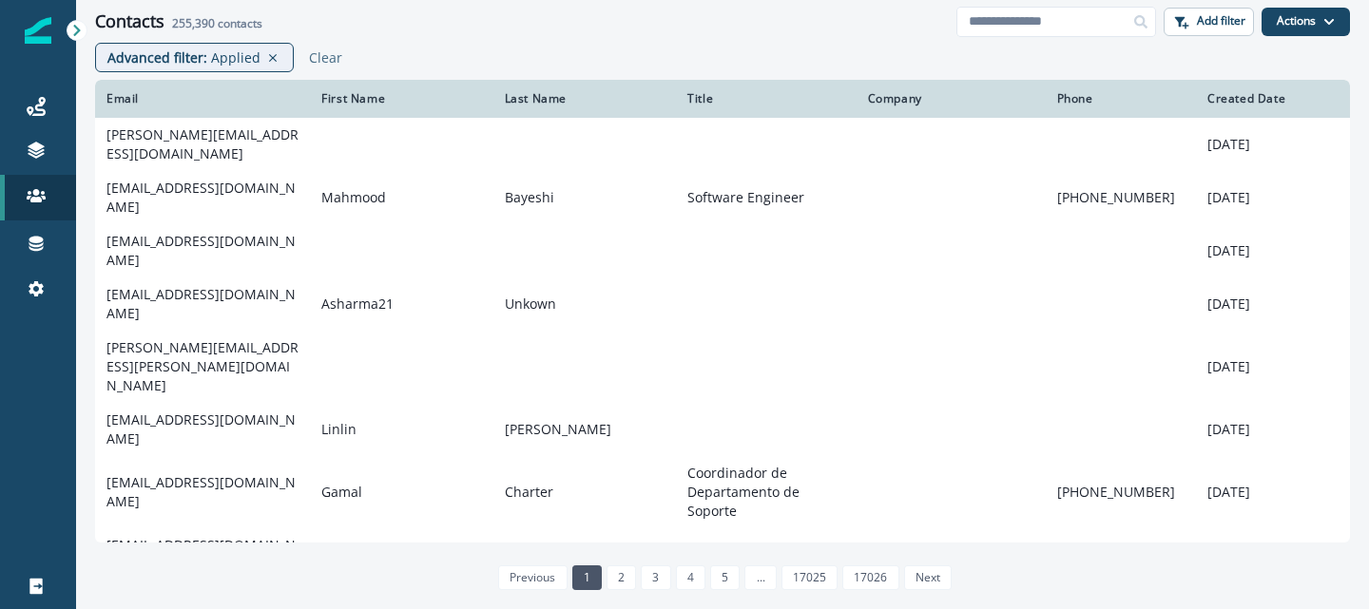
scroll to position [320, 0]
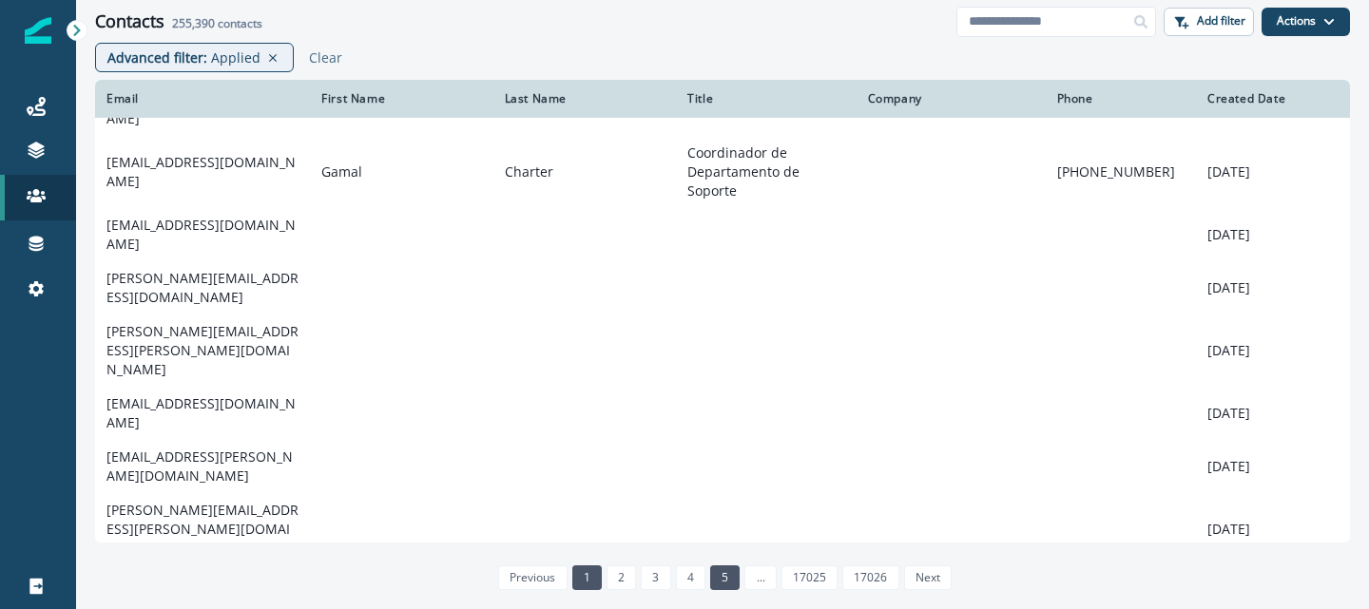
click at [726, 577] on link "5" at bounding box center [724, 577] width 29 height 25
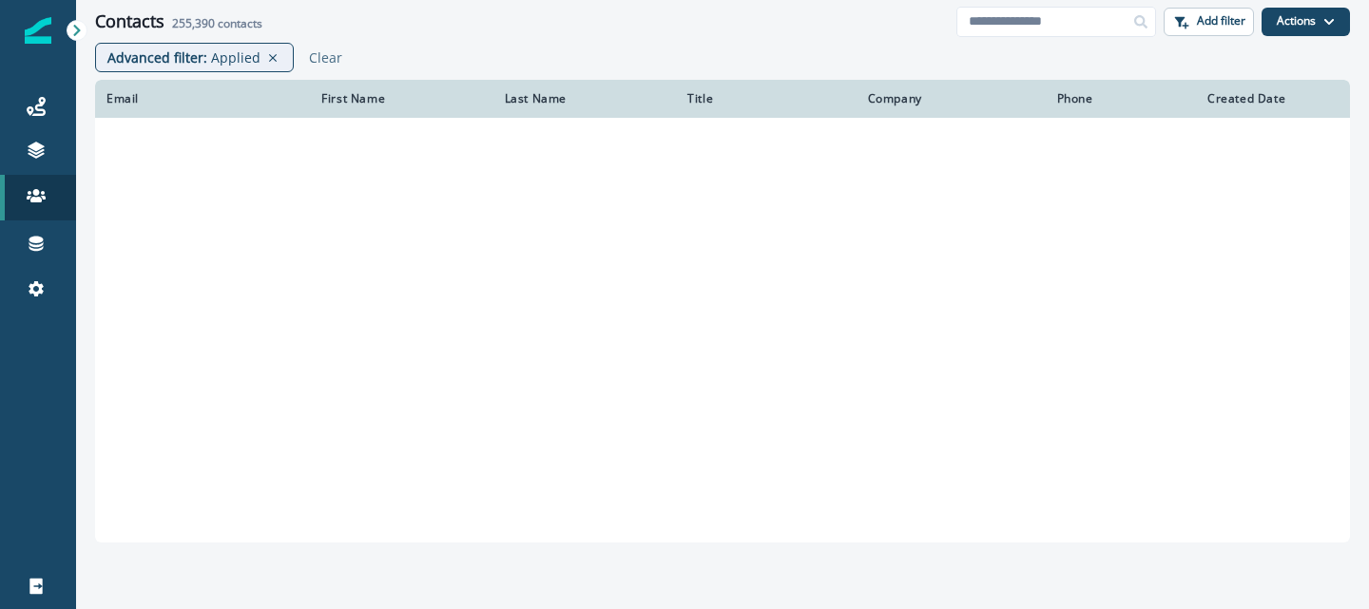
scroll to position [315, 0]
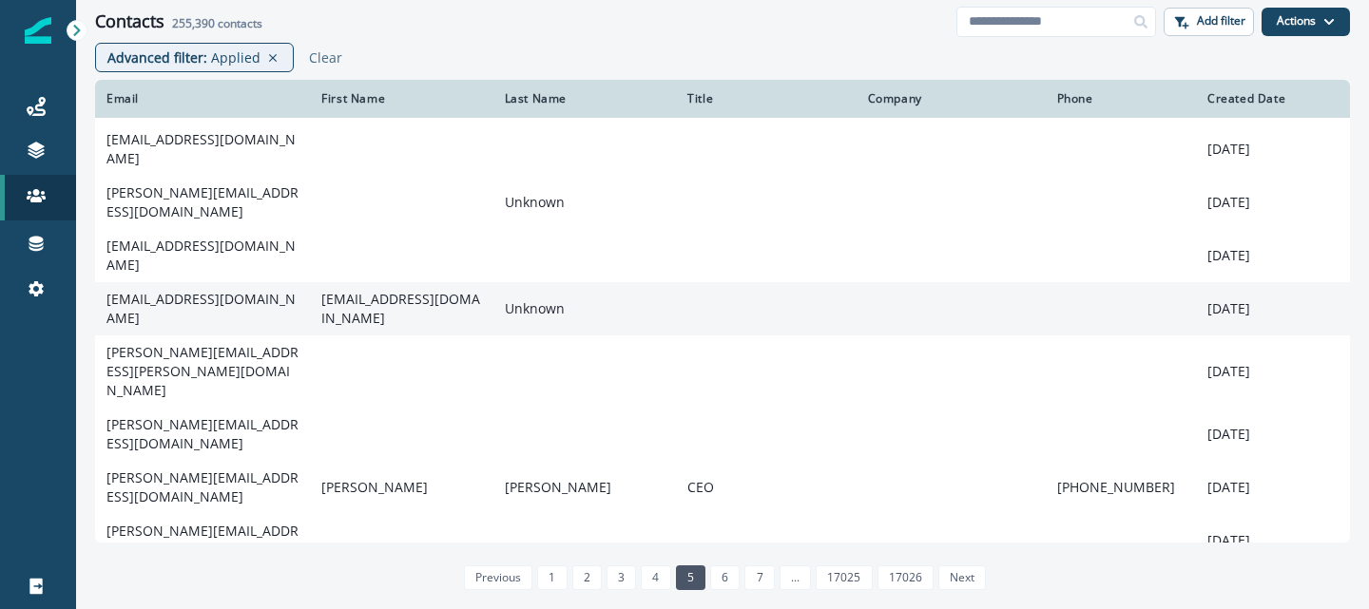
click at [224, 282] on td "[EMAIL_ADDRESS][DOMAIN_NAME]" at bounding box center [202, 308] width 215 height 53
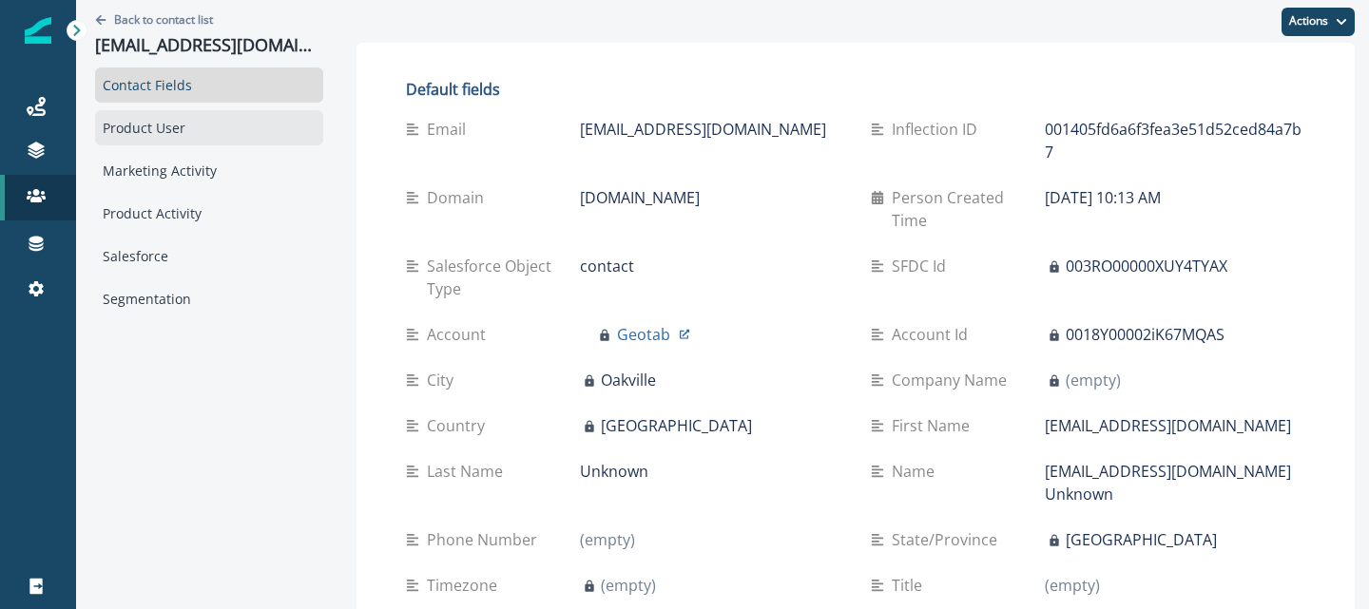
click at [170, 111] on div "Product User" at bounding box center [209, 127] width 228 height 35
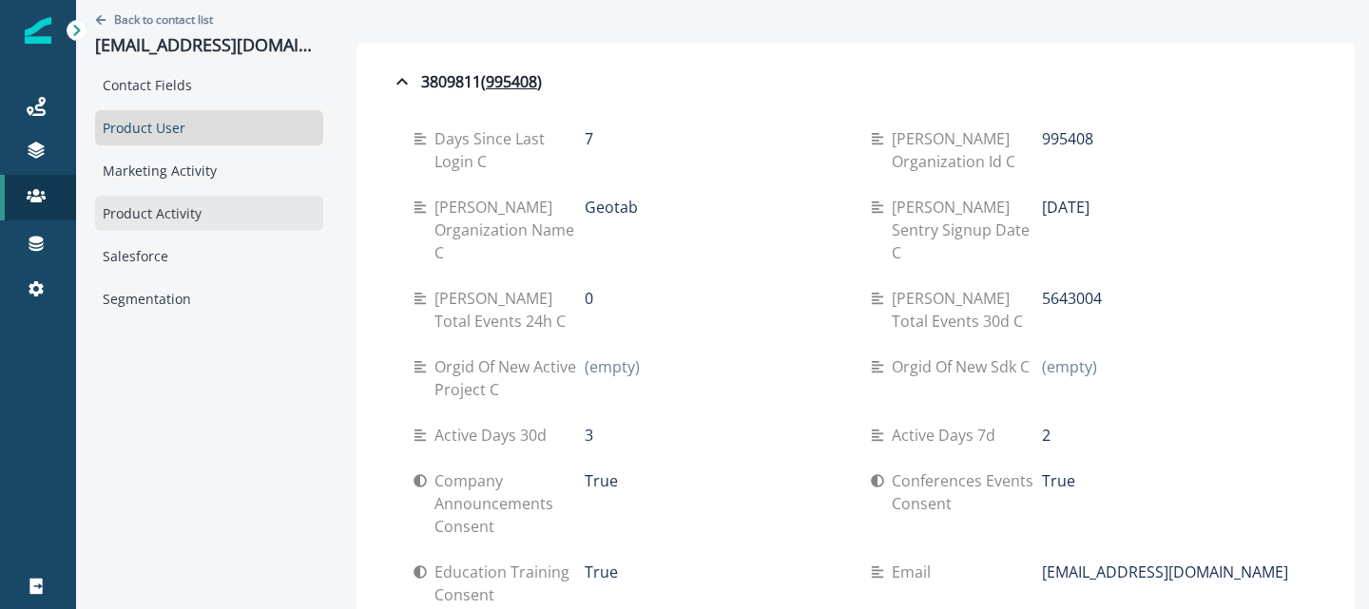
click at [140, 213] on div "Product Activity" at bounding box center [209, 213] width 228 height 35
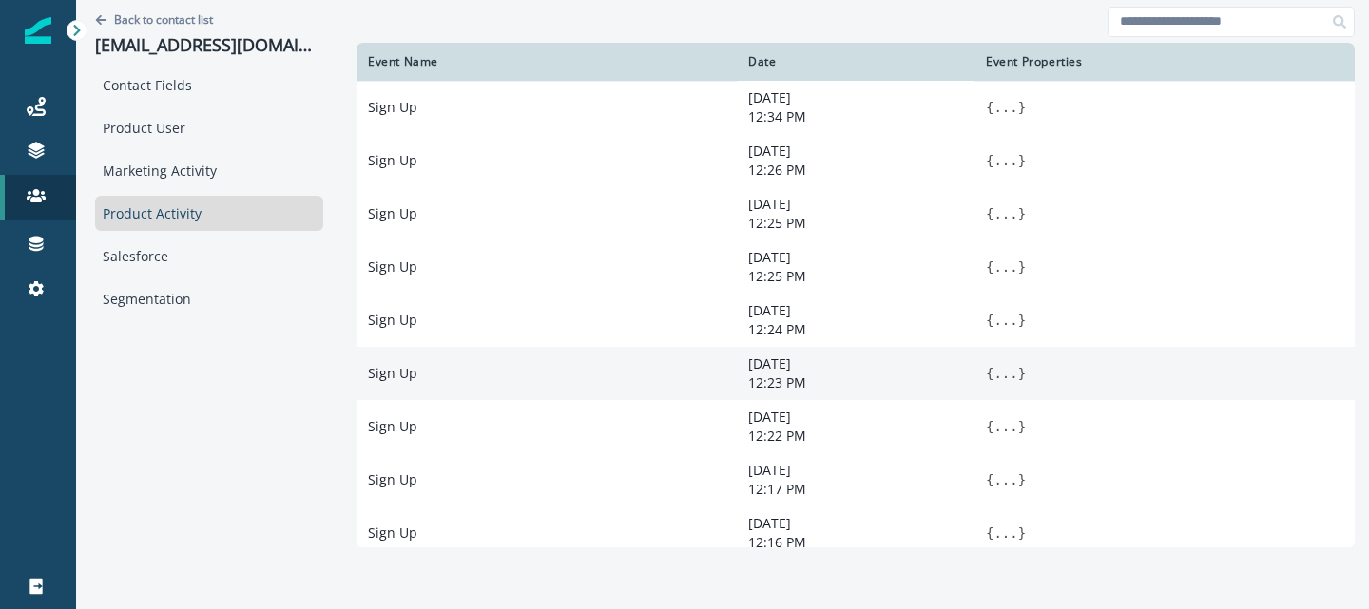
scroll to position [75, 0]
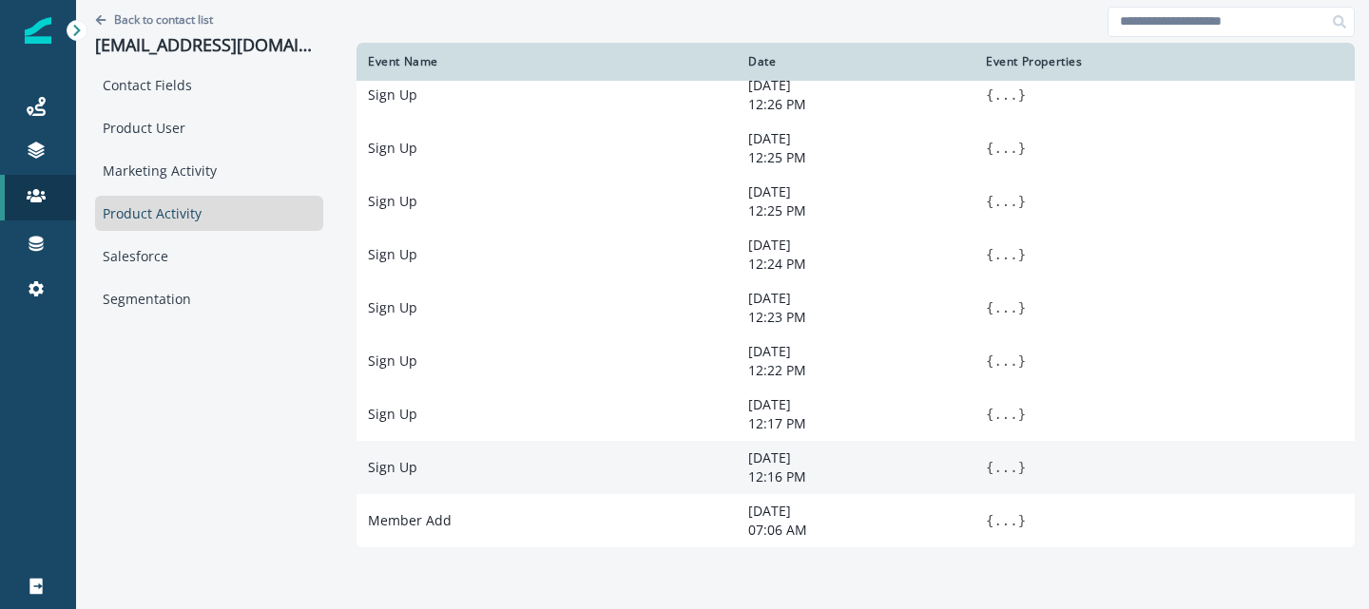
click at [997, 468] on button "..." at bounding box center [1005, 467] width 24 height 19
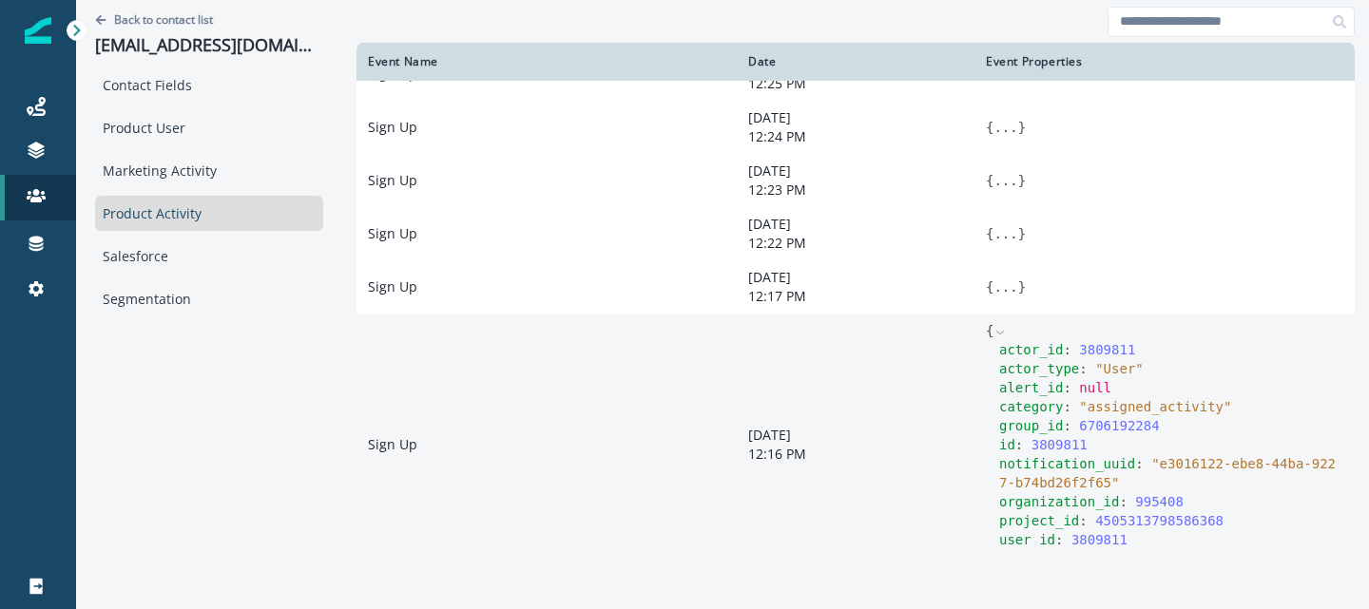
scroll to position [184, 0]
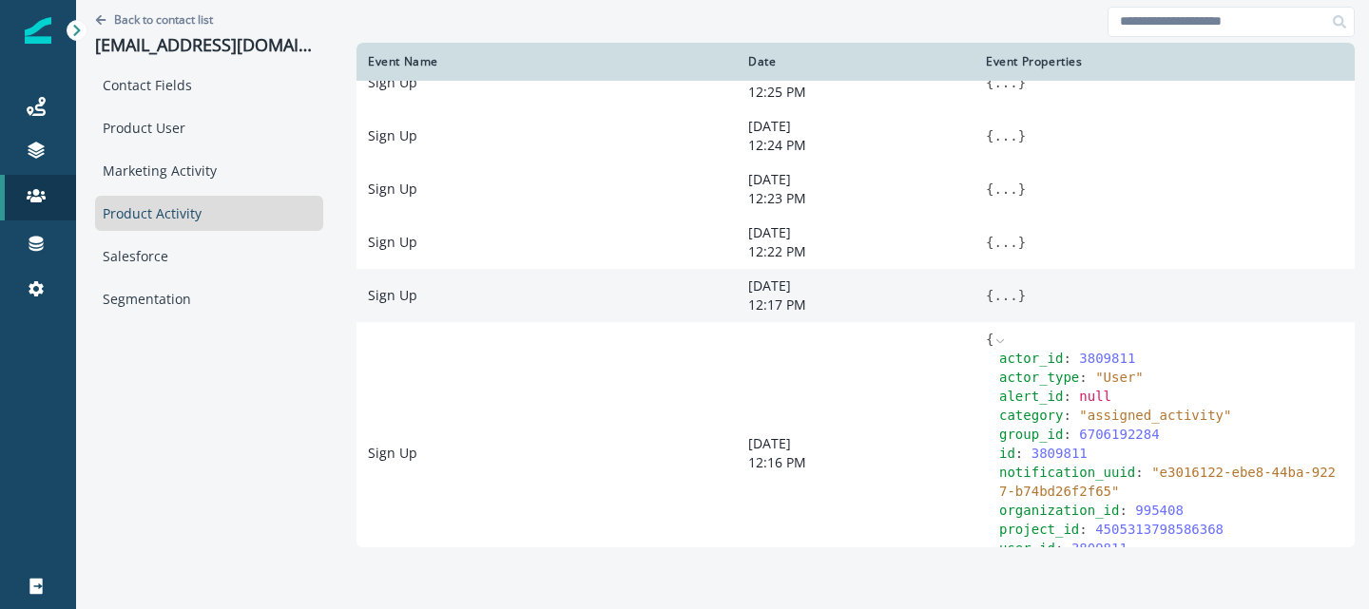
click at [993, 304] on button "..." at bounding box center [1005, 295] width 24 height 19
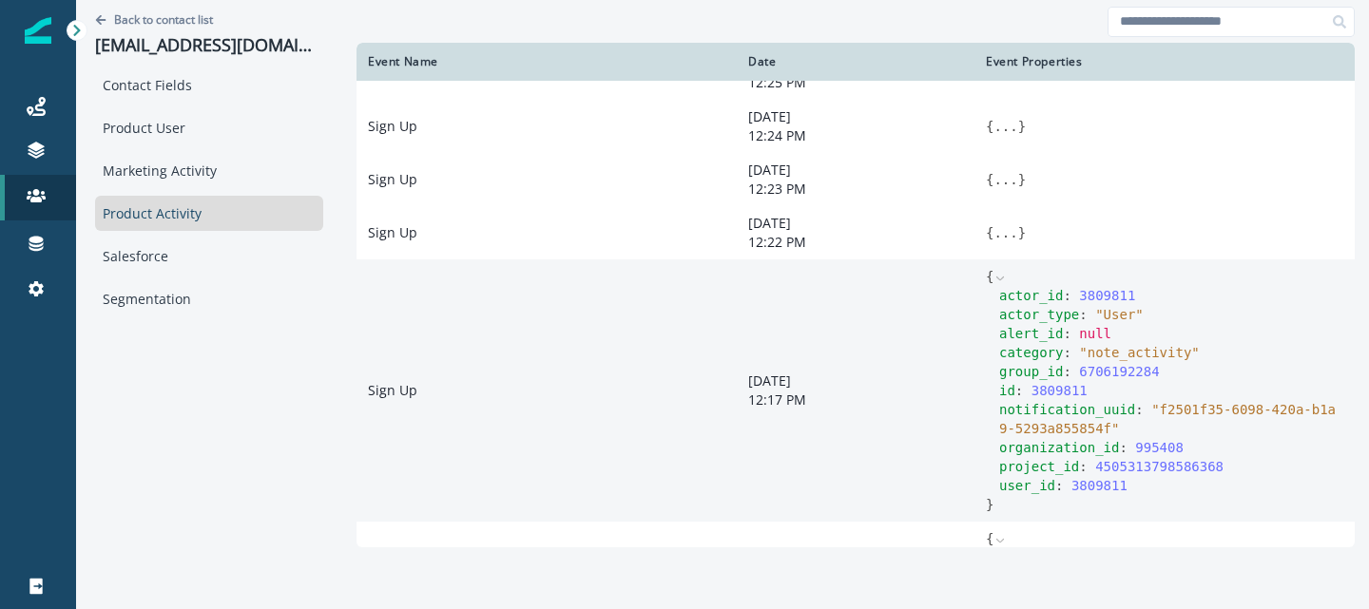
scroll to position [95, 0]
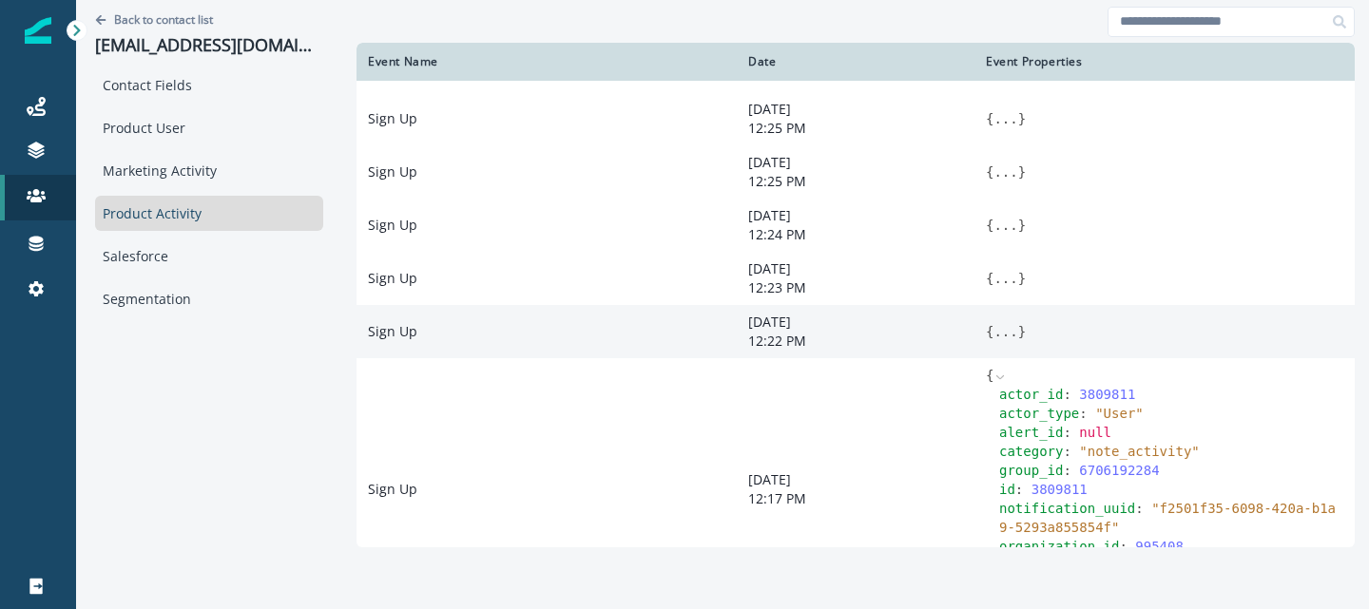
click at [993, 331] on button "..." at bounding box center [1005, 331] width 24 height 19
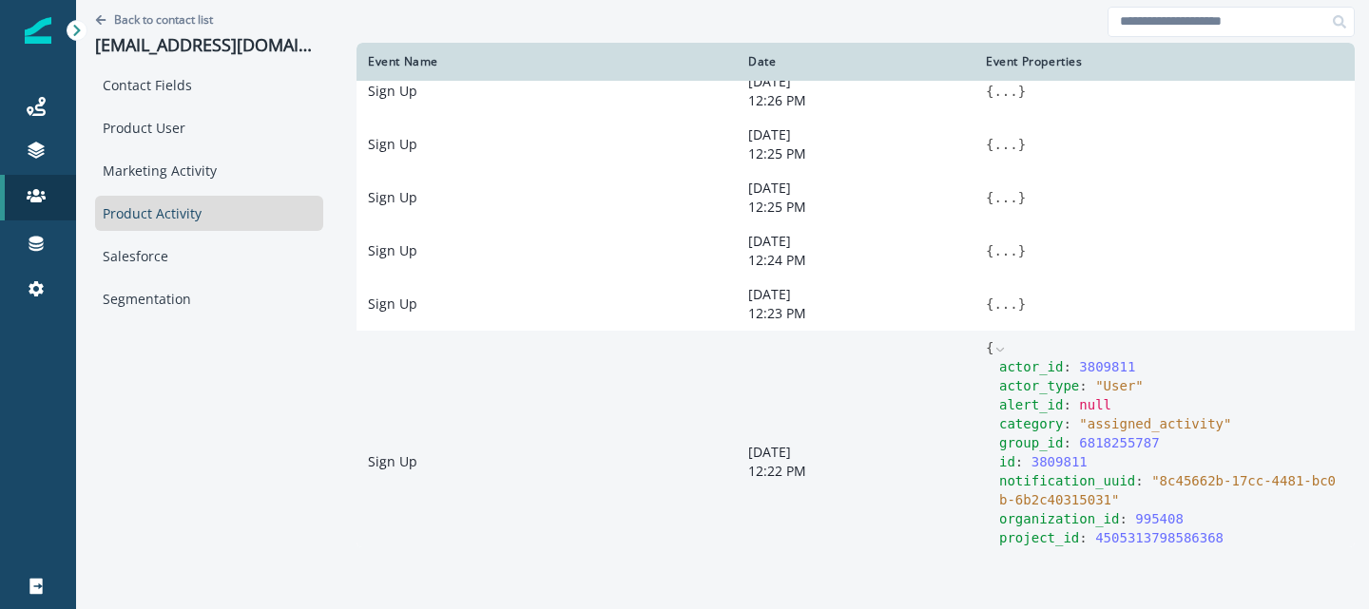
scroll to position [29, 0]
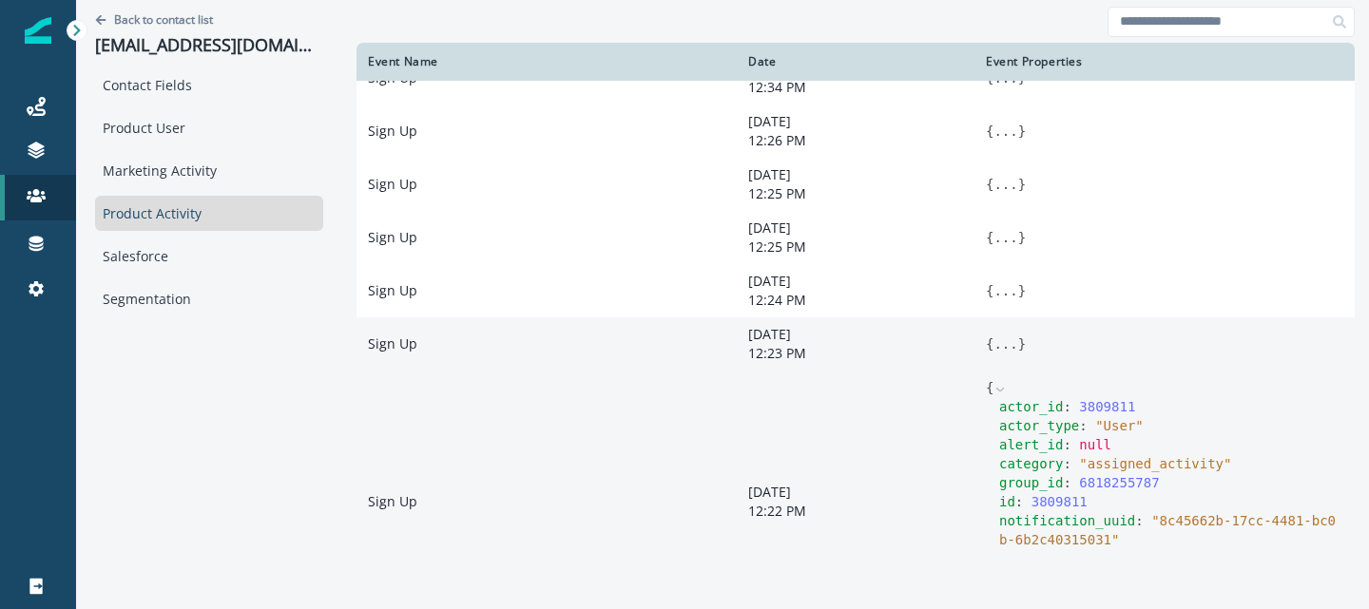
click at [993, 339] on button "..." at bounding box center [1005, 344] width 24 height 19
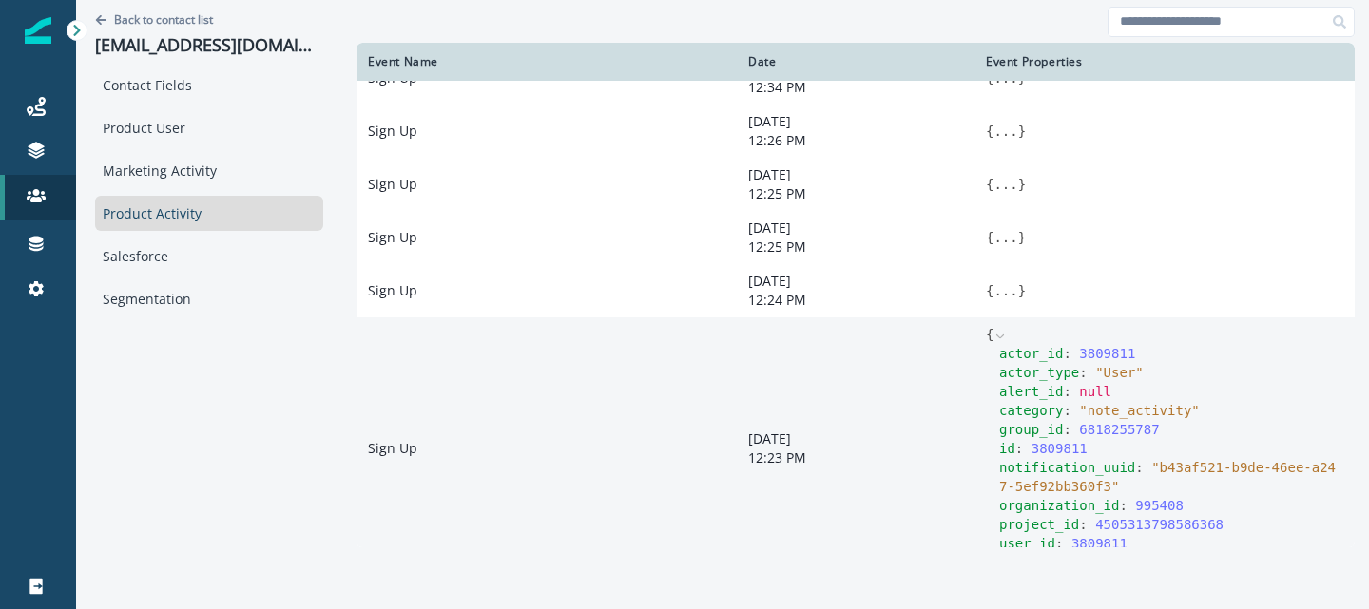
scroll to position [30, 0]
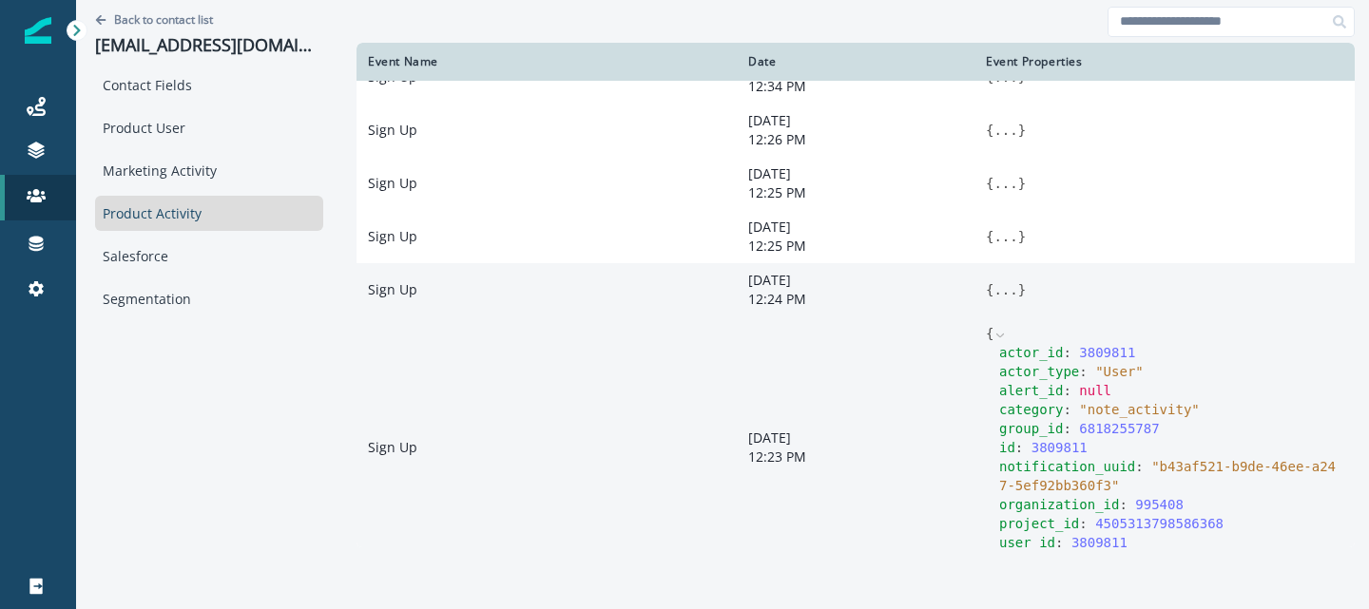
click at [993, 288] on button "..." at bounding box center [1005, 289] width 24 height 19
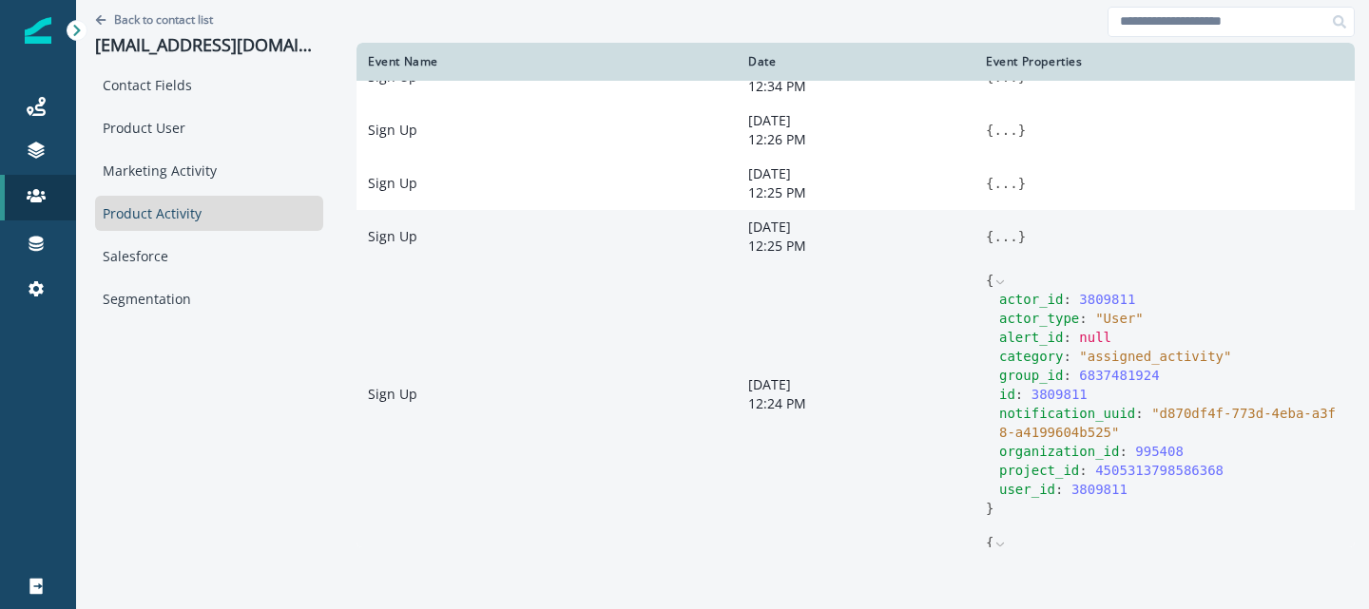
click at [993, 238] on button "..." at bounding box center [1005, 236] width 24 height 19
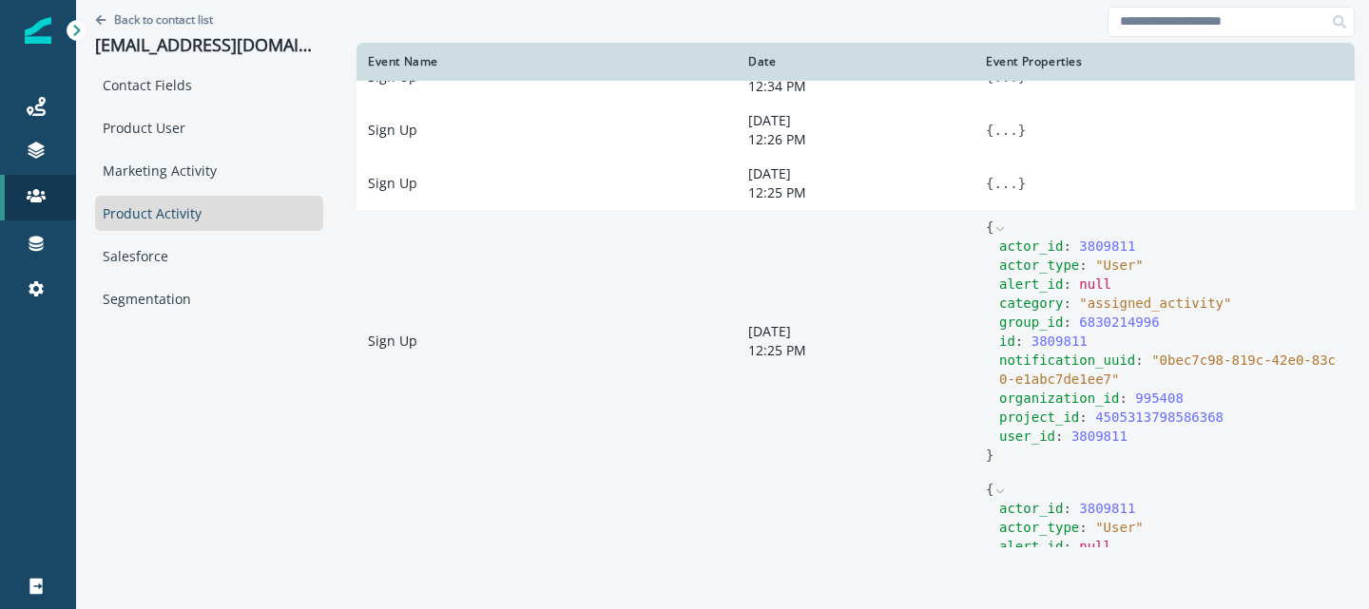
scroll to position [41, 0]
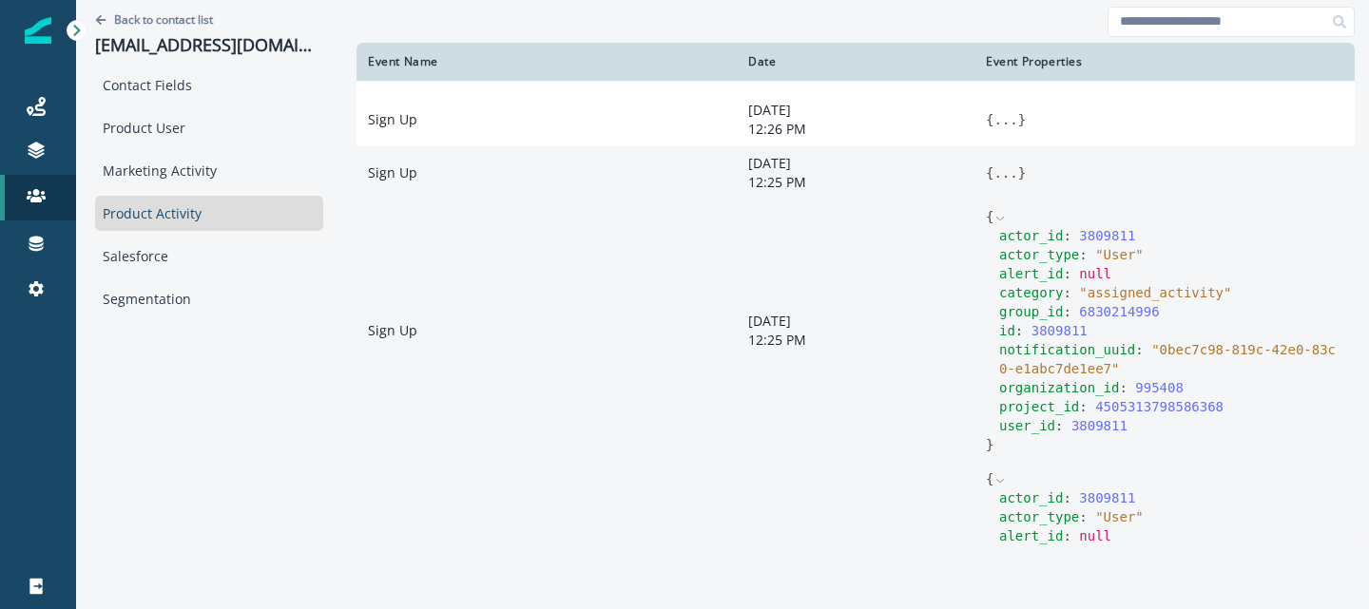
click at [993, 182] on button "..." at bounding box center [1005, 172] width 24 height 19
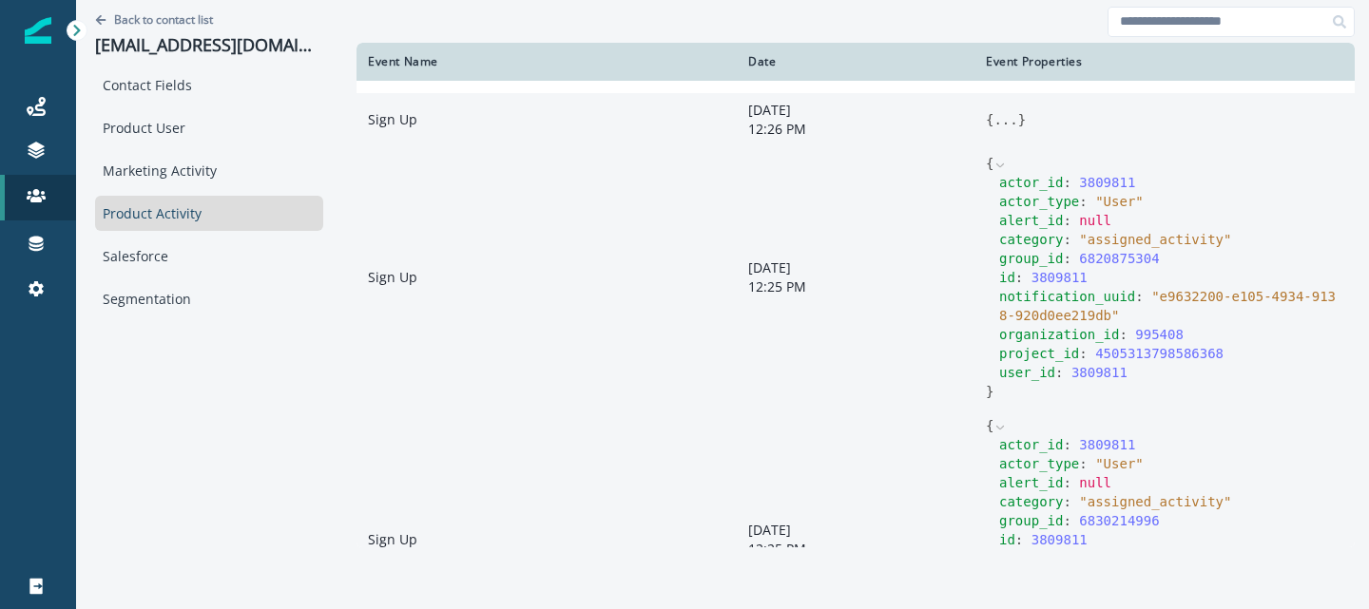
click at [993, 115] on button "..." at bounding box center [1005, 119] width 24 height 19
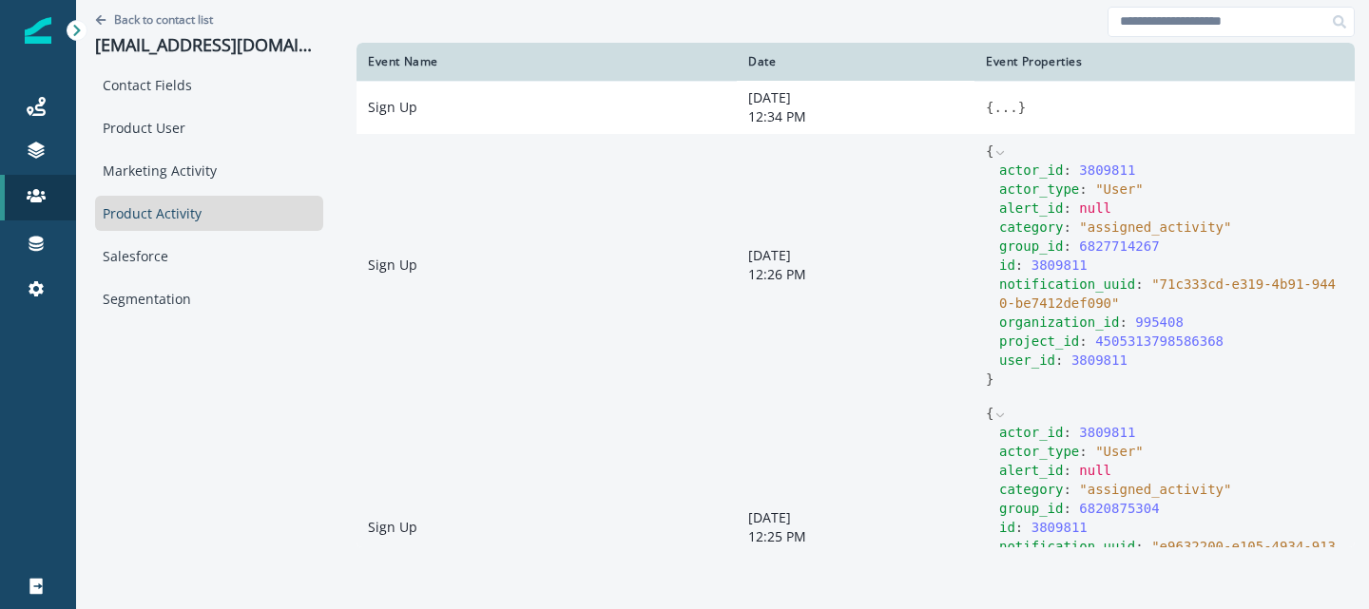
scroll to position [19, 0]
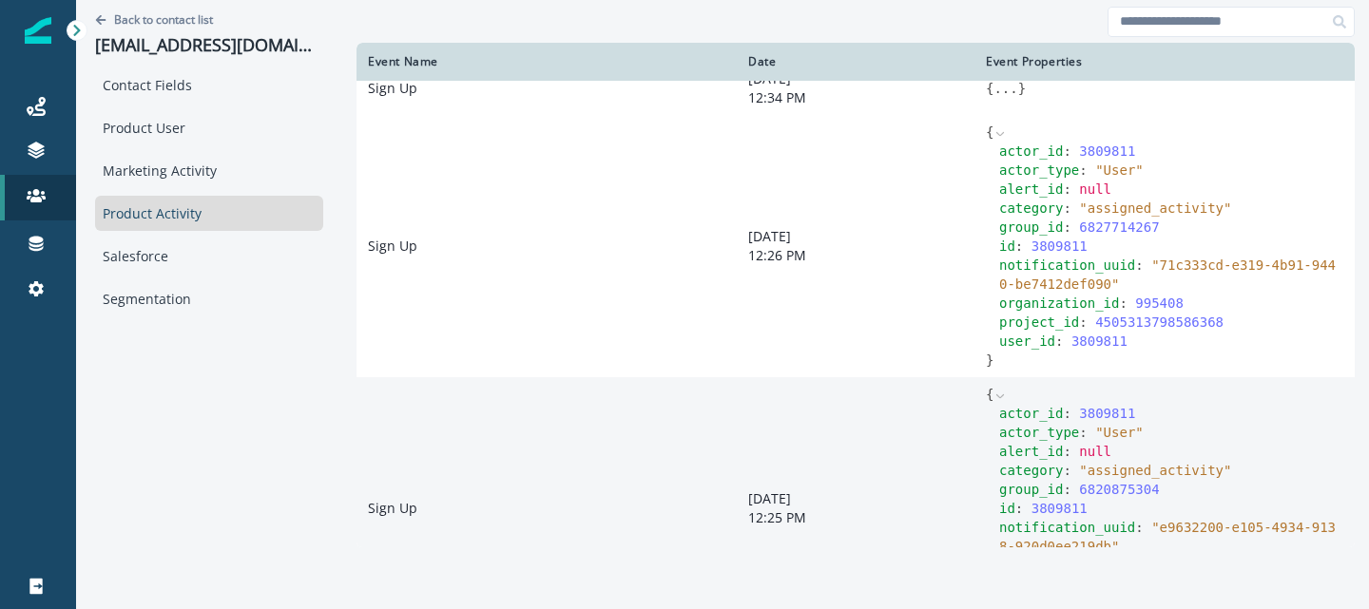
drag, startPoint x: 988, startPoint y: 304, endPoint x: 1177, endPoint y: 306, distance: 189.1
click at [1177, 306] on div "organization_id : 995408" at bounding box center [1171, 303] width 344 height 19
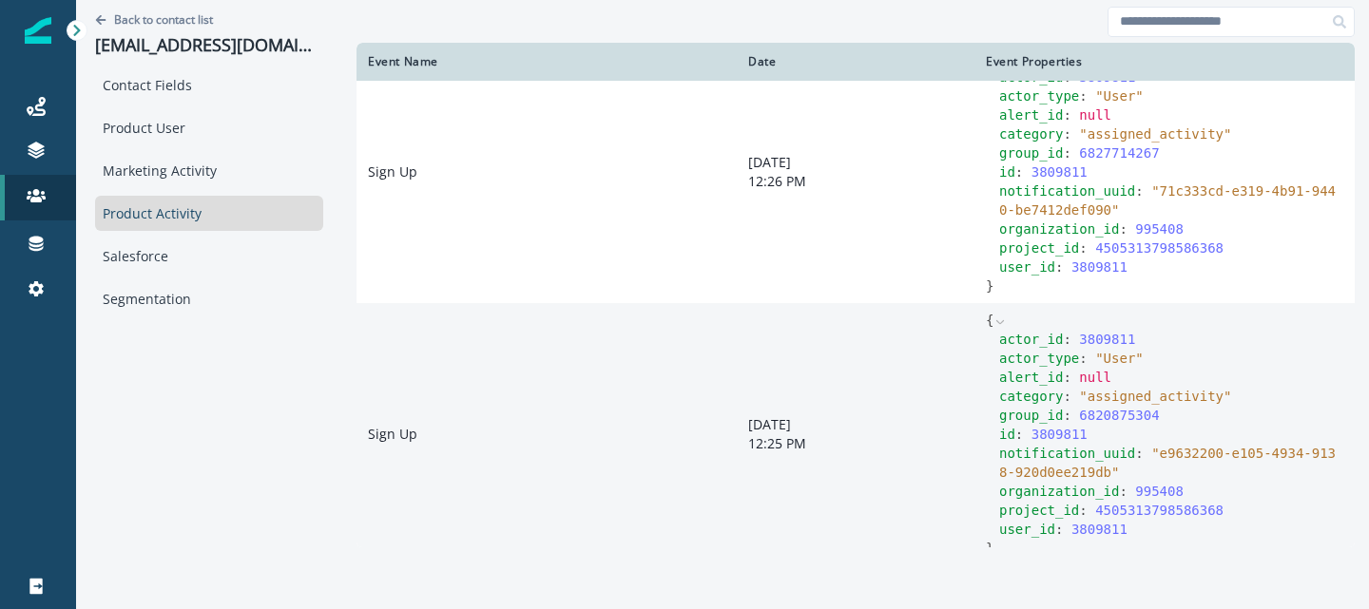
scroll to position [0, 0]
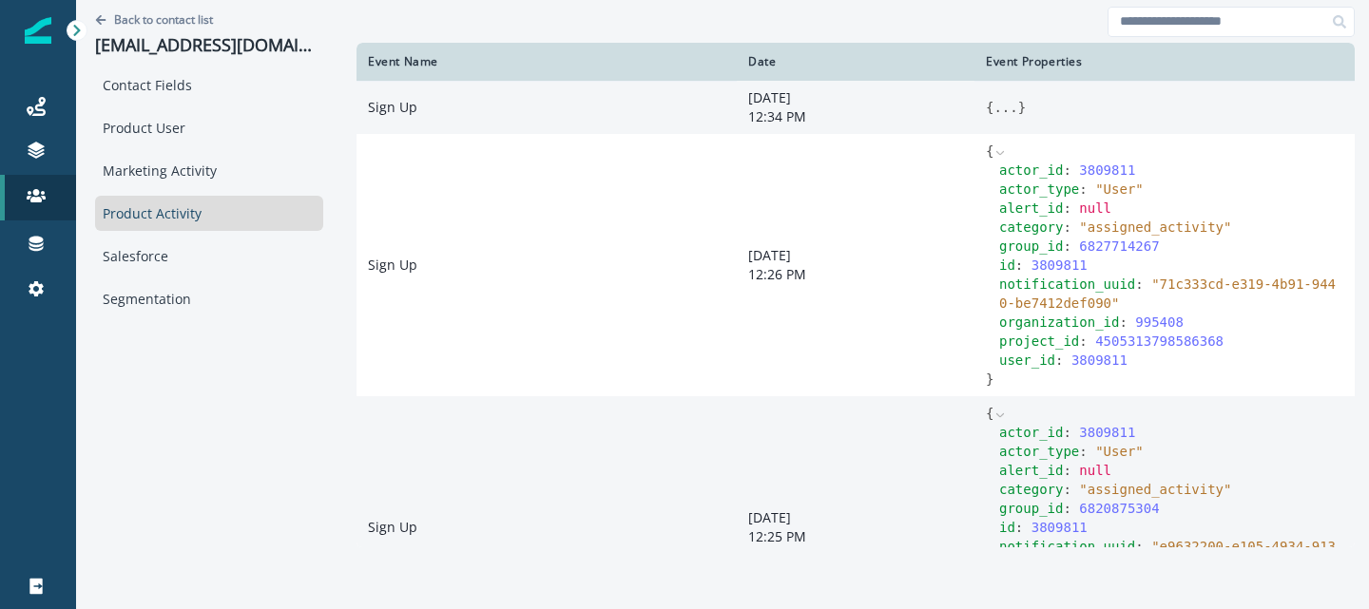
click at [997, 108] on button "..." at bounding box center [1005, 107] width 24 height 19
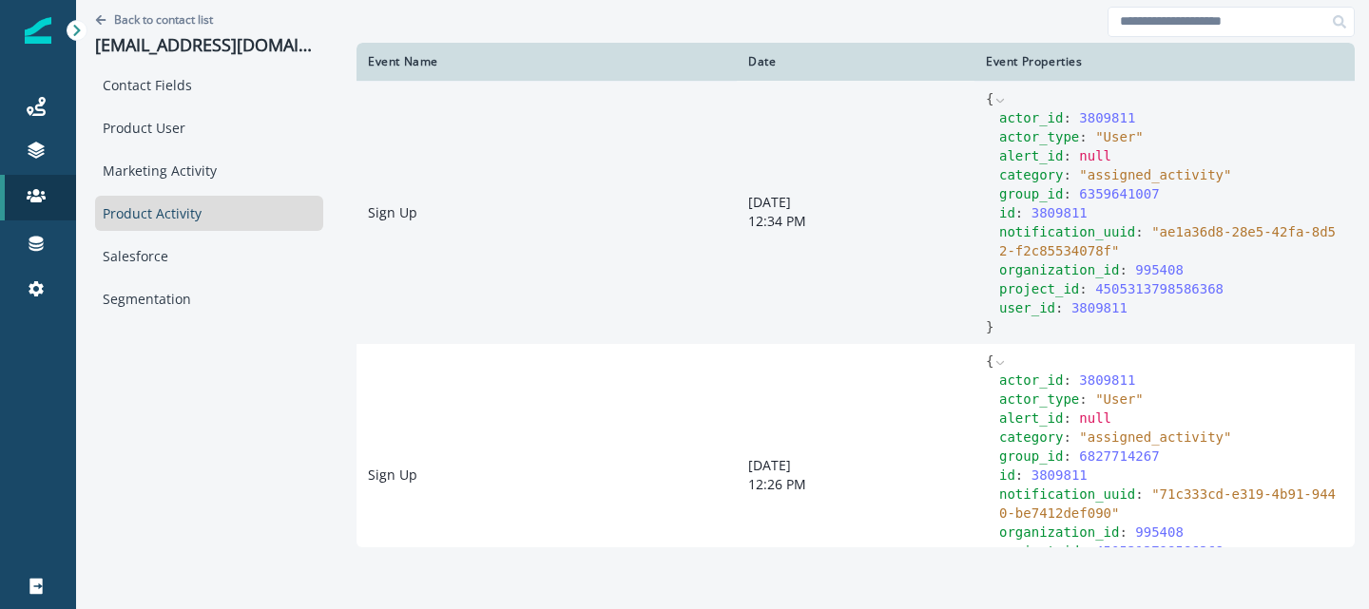
drag, startPoint x: 412, startPoint y: 213, endPoint x: 354, endPoint y: 213, distance: 58.0
click at [356, 213] on td "Sign Up" at bounding box center [546, 212] width 380 height 263
click at [454, 213] on td "Sign Up" at bounding box center [546, 212] width 380 height 263
drag, startPoint x: 432, startPoint y: 213, endPoint x: 358, endPoint y: 212, distance: 74.1
click at [357, 212] on td "Sign Up" at bounding box center [546, 212] width 380 height 263
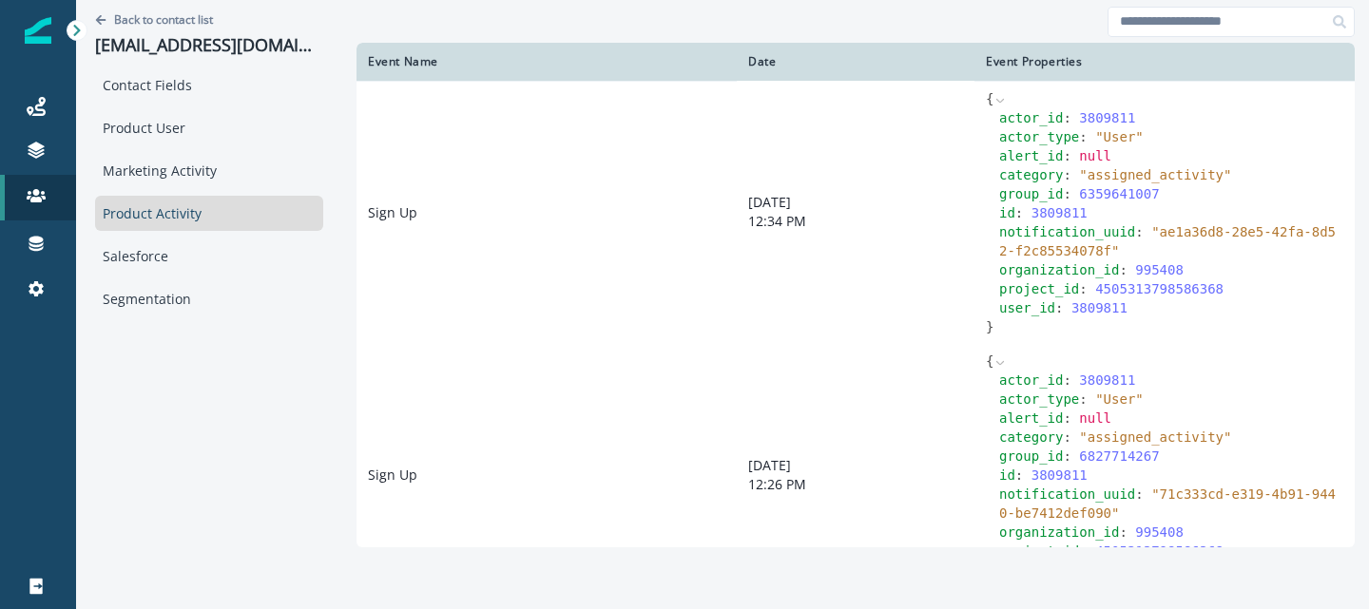
drag, startPoint x: 1077, startPoint y: 176, endPoint x: 1212, endPoint y: 168, distance: 135.2
click at [1212, 168] on span "" assigned_activity "" at bounding box center [1155, 174] width 152 height 15
drag, startPoint x: 410, startPoint y: 215, endPoint x: 336, endPoint y: 215, distance: 73.2
click at [342, 215] on div "Event Name Date Event Properties Sign Up [DATE] 12:34 PM { actor_id : 3809811 a…" at bounding box center [855, 302] width 1026 height 604
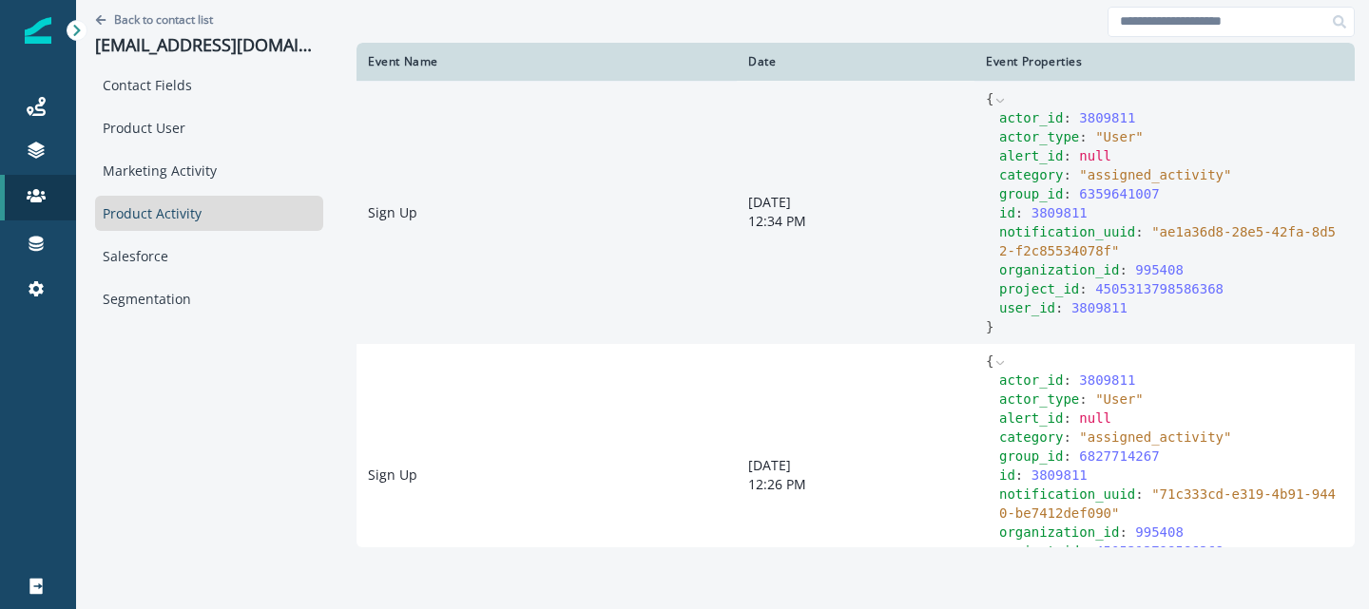
click at [611, 206] on td "Sign Up" at bounding box center [546, 212] width 380 height 263
drag, startPoint x: 1076, startPoint y: 180, endPoint x: 1209, endPoint y: 176, distance: 133.1
click at [1209, 176] on span "" assigned_activity "" at bounding box center [1155, 174] width 152 height 15
drag, startPoint x: 402, startPoint y: 212, endPoint x: 356, endPoint y: 214, distance: 45.7
click at [356, 214] on td "Sign Up" at bounding box center [546, 212] width 380 height 263
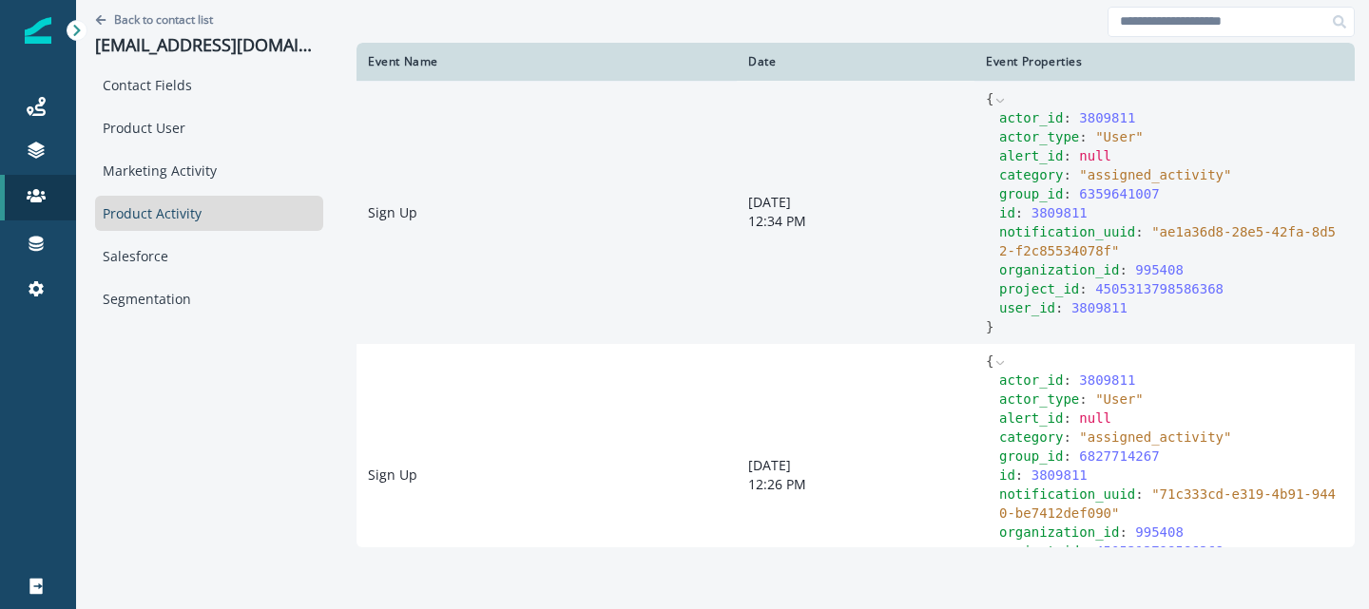
drag, startPoint x: 985, startPoint y: 118, endPoint x: 1141, endPoint y: 312, distance: 249.4
click at [1141, 312] on div "actor_id : 3809811 actor_type : " User " alert_id : null category : " assigned_…" at bounding box center [1164, 212] width 357 height 209
click at [1079, 168] on span "" assigned_activity "" at bounding box center [1155, 174] width 152 height 15
drag, startPoint x: 1074, startPoint y: 176, endPoint x: 1206, endPoint y: 177, distance: 132.1
click at [1207, 177] on span "" assigned_activity "" at bounding box center [1155, 174] width 152 height 15
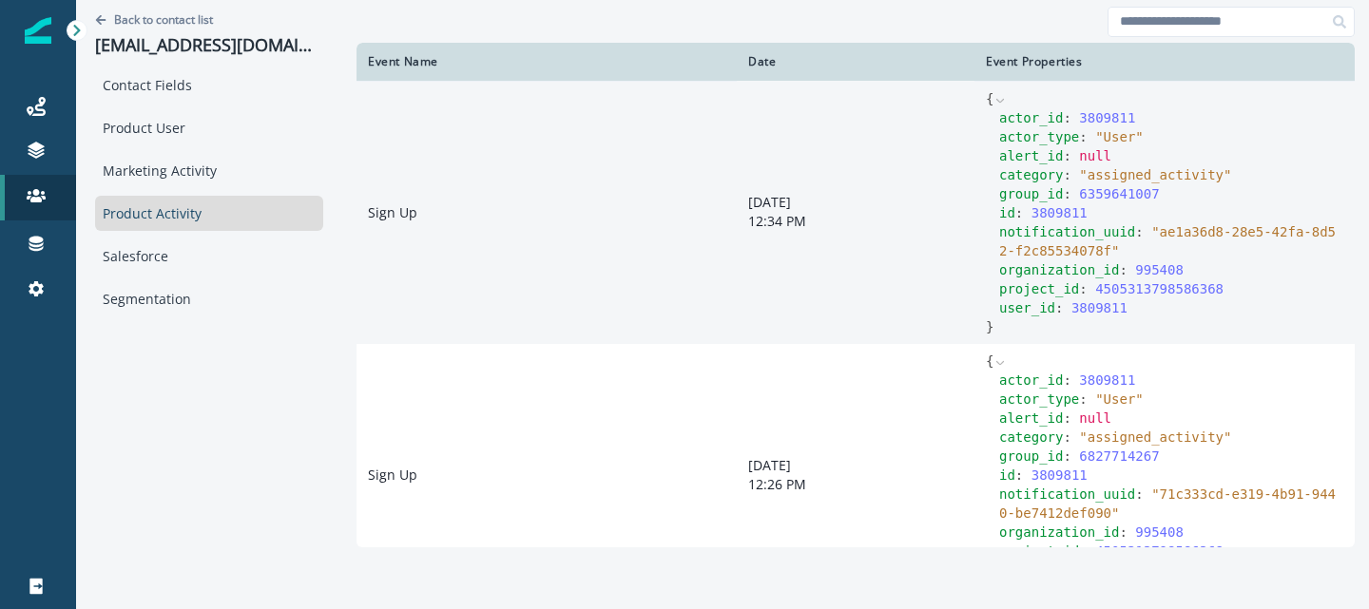
drag, startPoint x: 1211, startPoint y: 177, endPoint x: 1073, endPoint y: 182, distance: 137.9
click at [1079, 182] on span "" assigned_activity "" at bounding box center [1155, 174] width 152 height 15
click at [950, 190] on td "[DATE] 12:34 PM" at bounding box center [856, 212] width 238 height 263
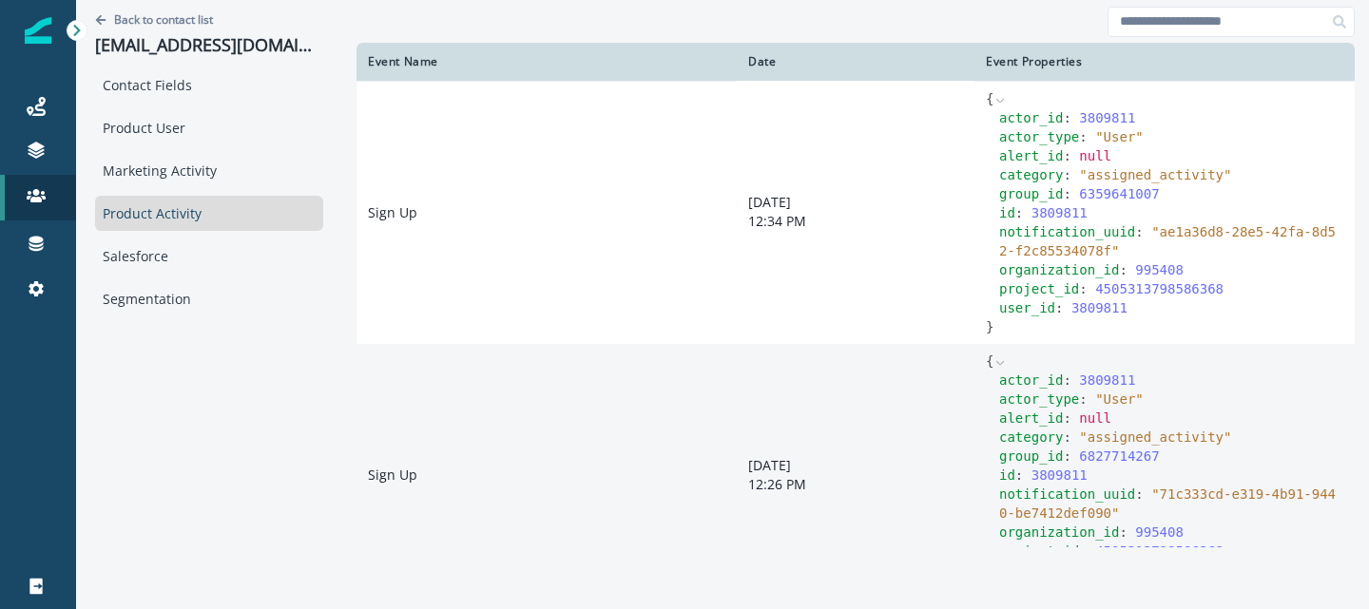
click at [1000, 354] on code "{ actor_id : 3809811 actor_type : " User " alert_id : null category : " assigne…" at bounding box center [1164, 475] width 357 height 247
